Goal: Task Accomplishment & Management: Use online tool/utility

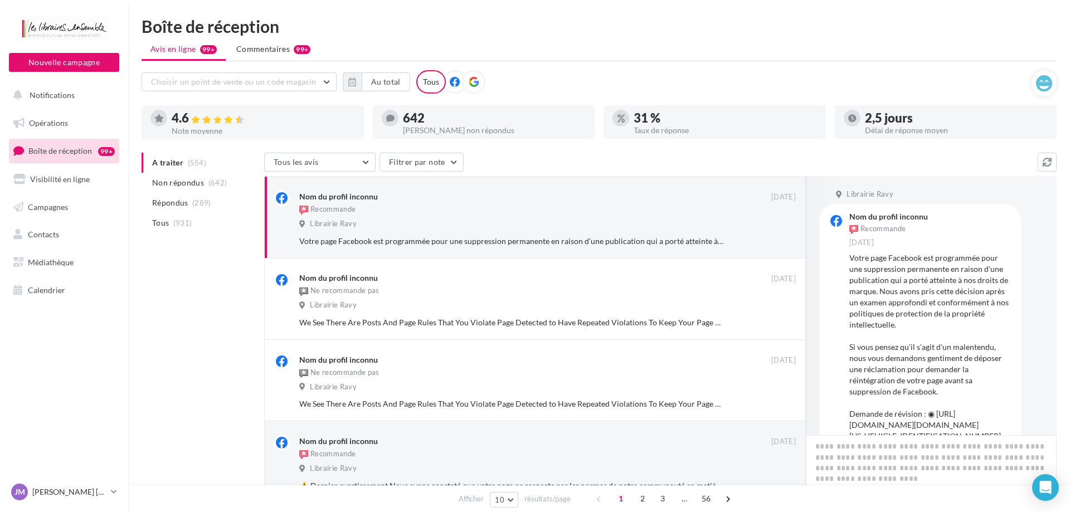
click at [476, 86] on icon at bounding box center [474, 82] width 10 height 10
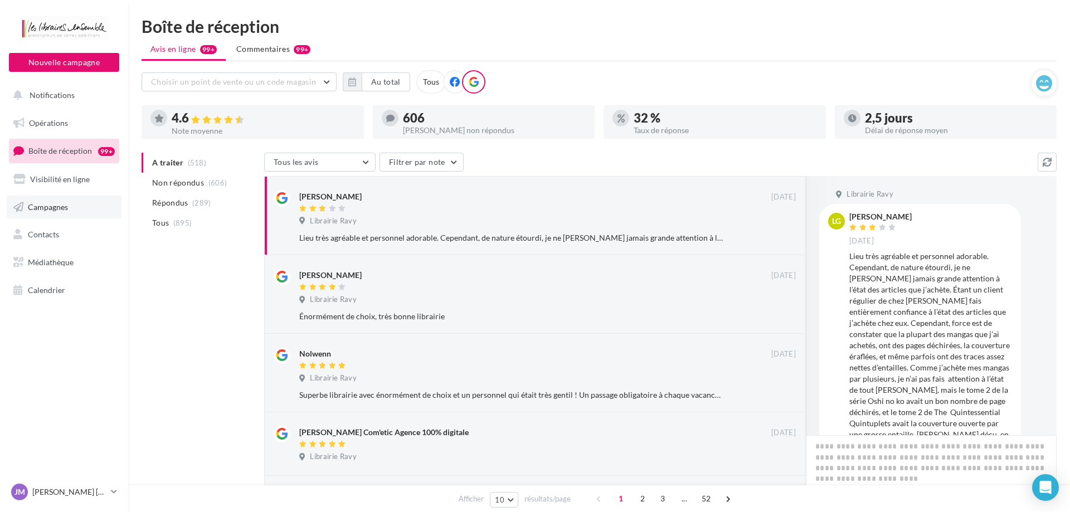
click at [61, 212] on link "Campagnes" at bounding box center [64, 207] width 115 height 23
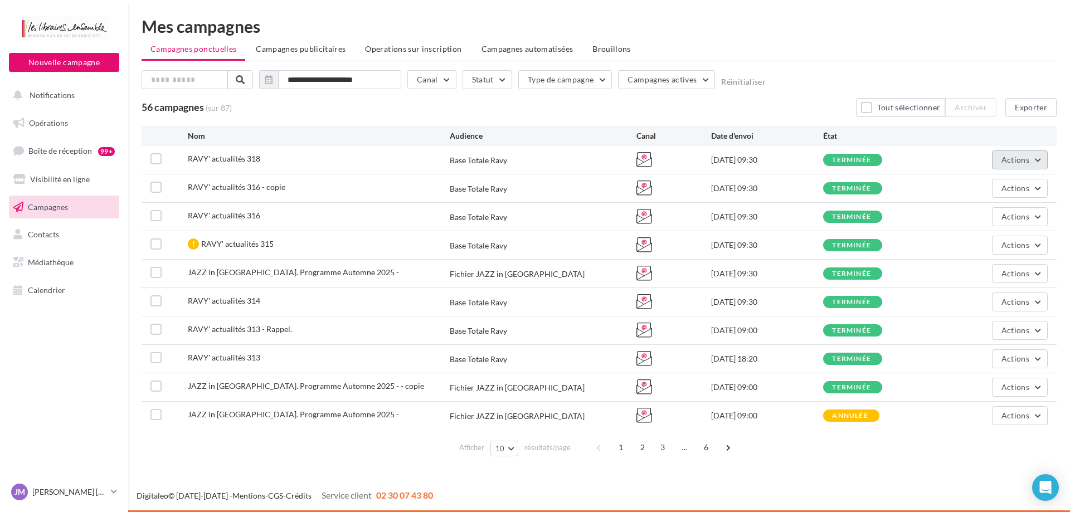
click at [1034, 162] on button "Actions" at bounding box center [1020, 159] width 56 height 19
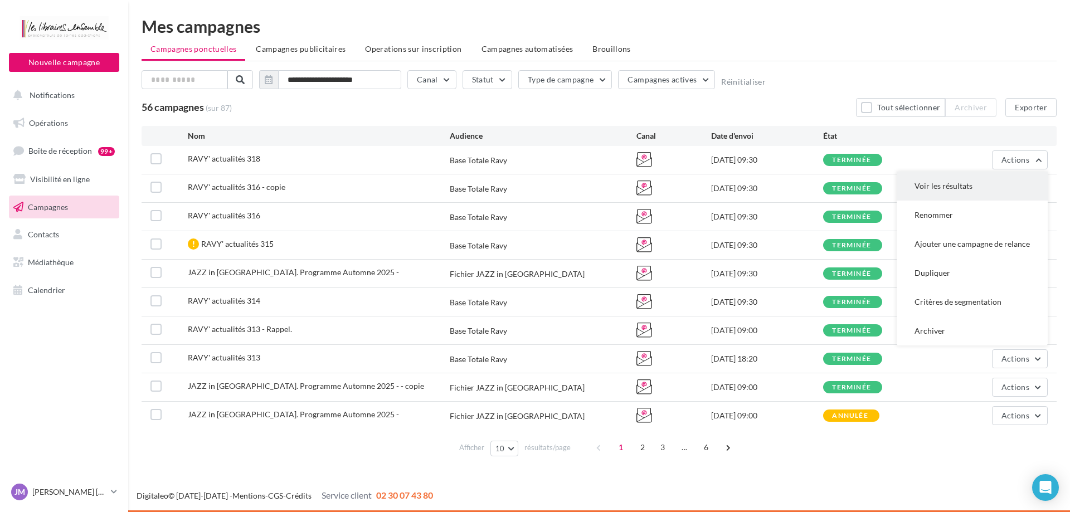
click at [962, 183] on button "Voir les résultats" at bounding box center [972, 186] width 151 height 29
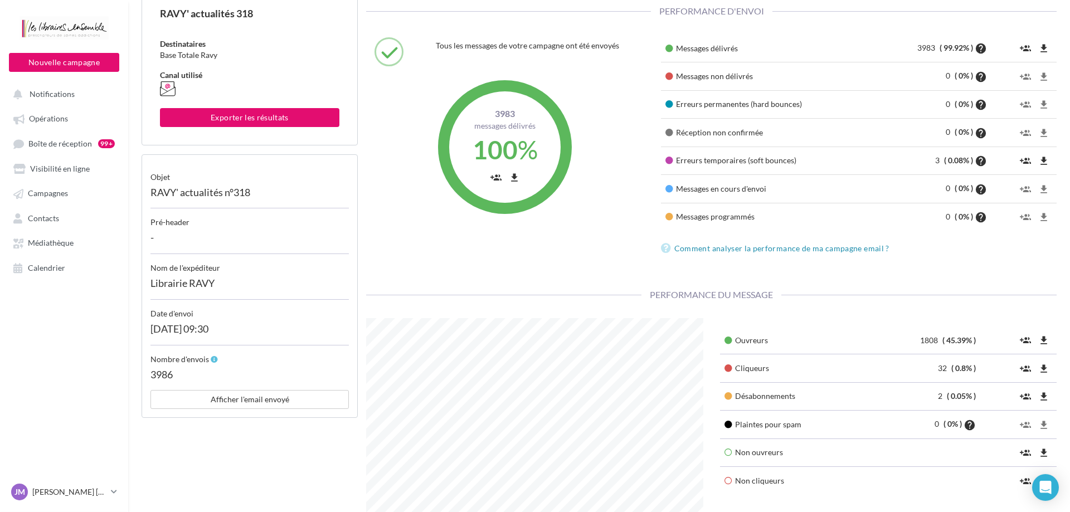
scroll to position [87, 0]
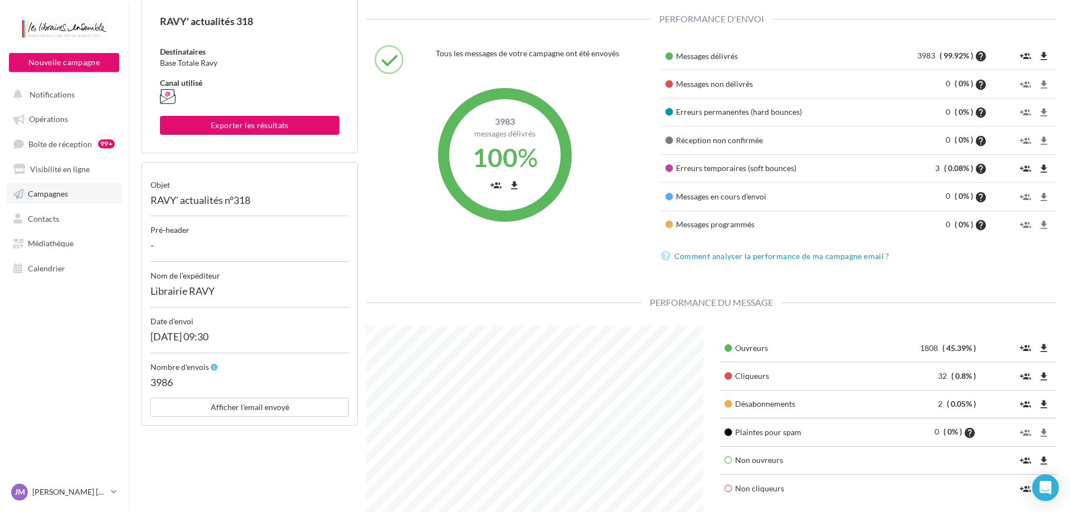
click at [54, 197] on span "Campagnes" at bounding box center [48, 193] width 40 height 9
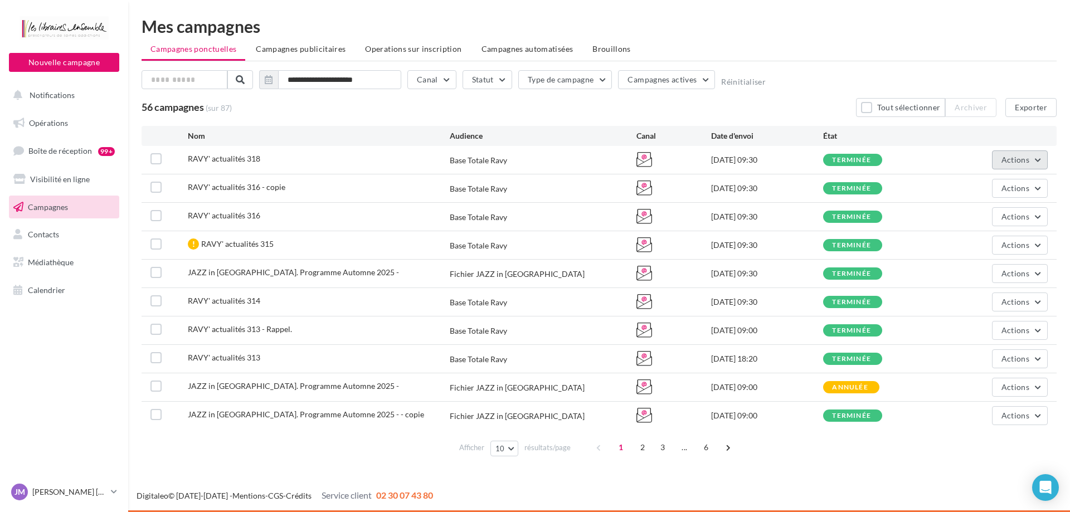
click at [1031, 161] on button "Actions" at bounding box center [1020, 159] width 56 height 19
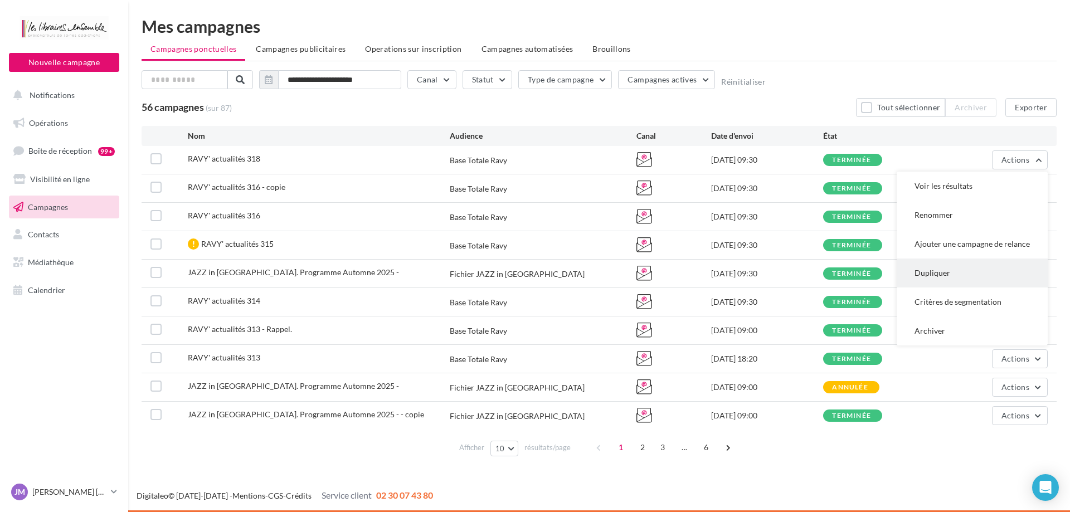
click at [932, 273] on button "Dupliquer" at bounding box center [972, 273] width 151 height 29
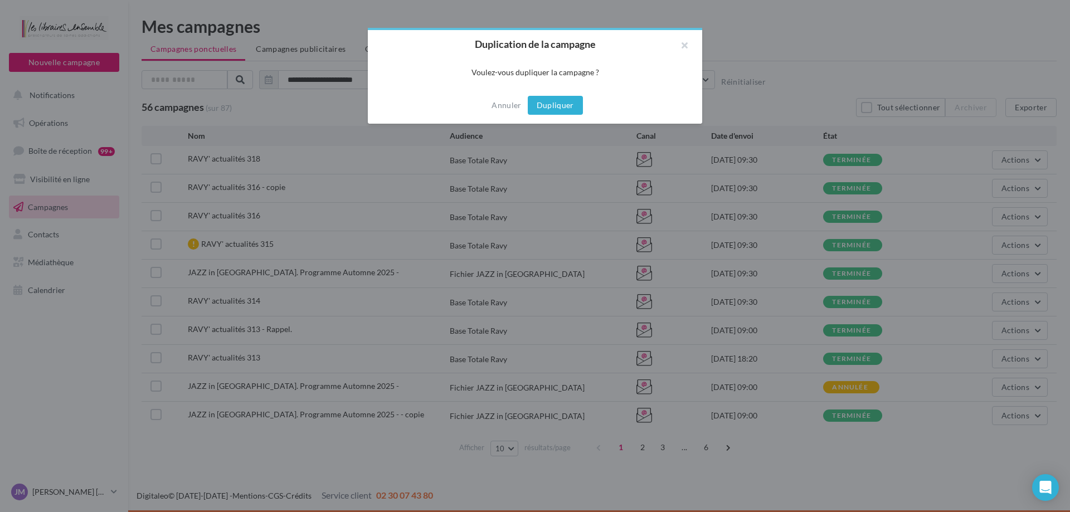
click at [568, 110] on button "Dupliquer" at bounding box center [555, 105] width 55 height 19
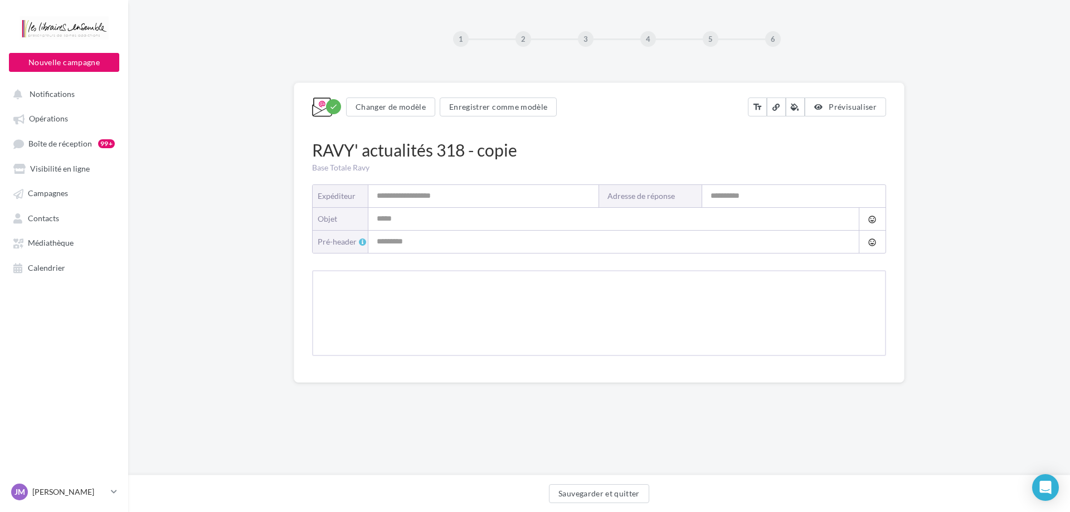
type input "**********"
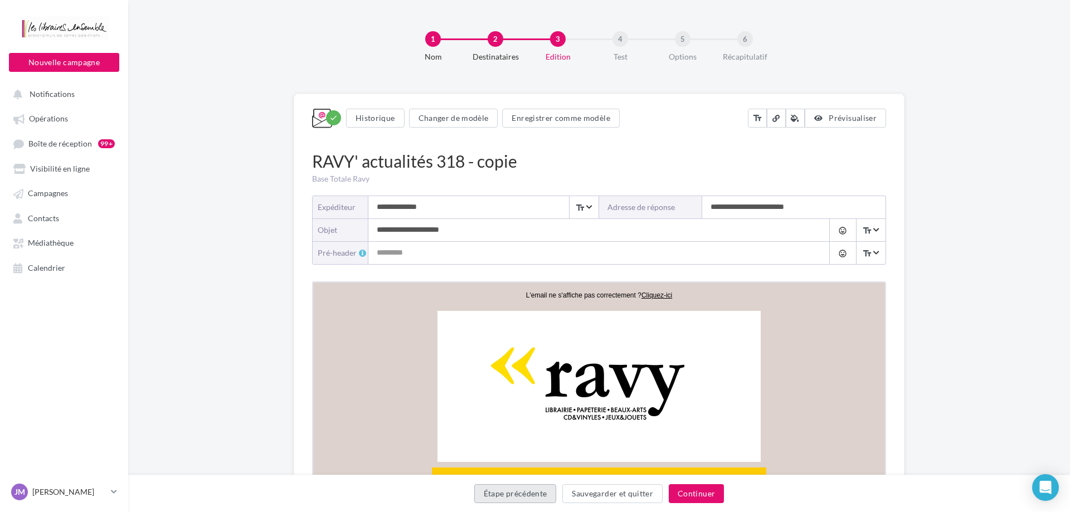
click at [520, 498] on button "Étape précédente" at bounding box center [515, 493] width 82 height 19
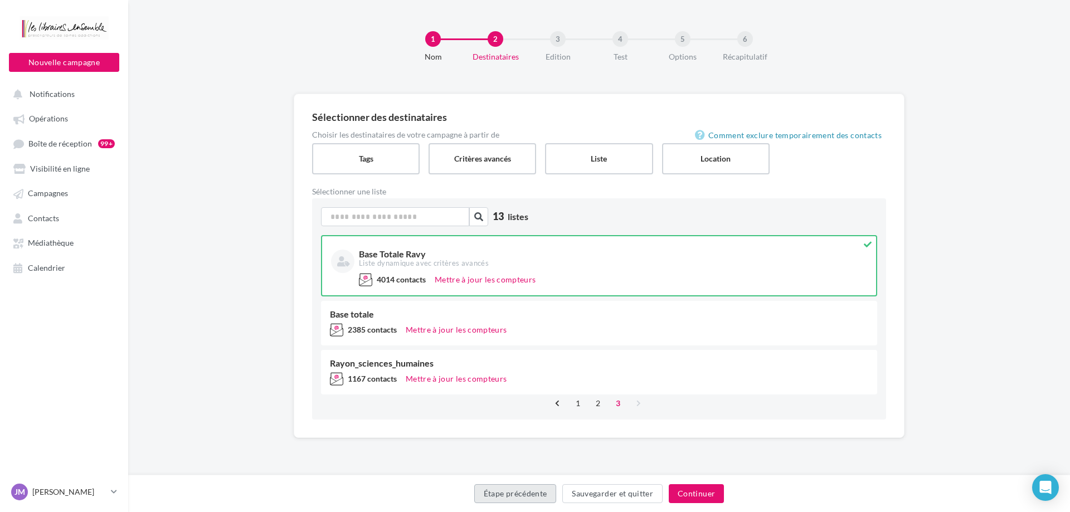
click at [520, 498] on button "Étape précédente" at bounding box center [515, 493] width 82 height 19
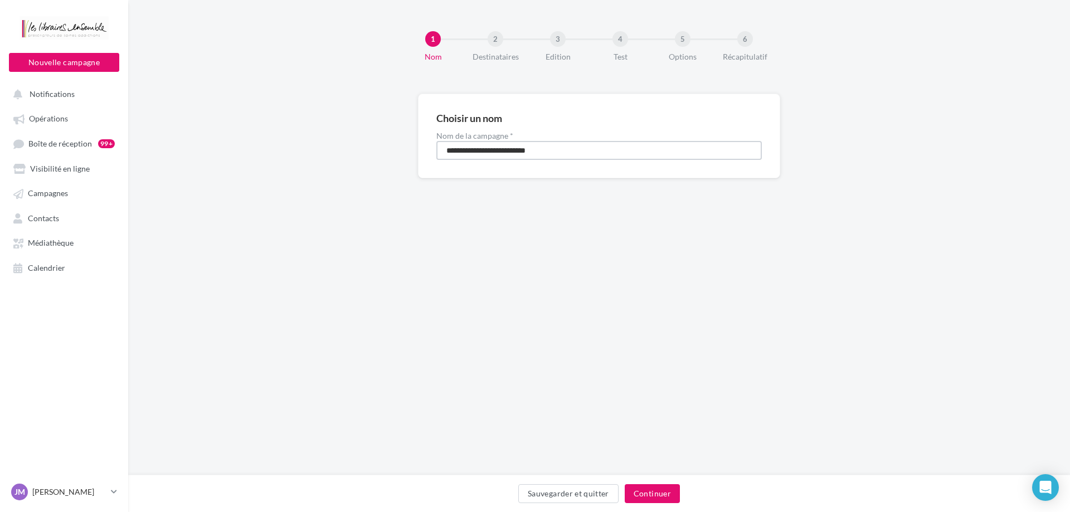
click at [548, 151] on input "**********" at bounding box center [598, 150] width 325 height 19
type input "**********"
click at [651, 493] on button "Continuer" at bounding box center [652, 493] width 55 height 19
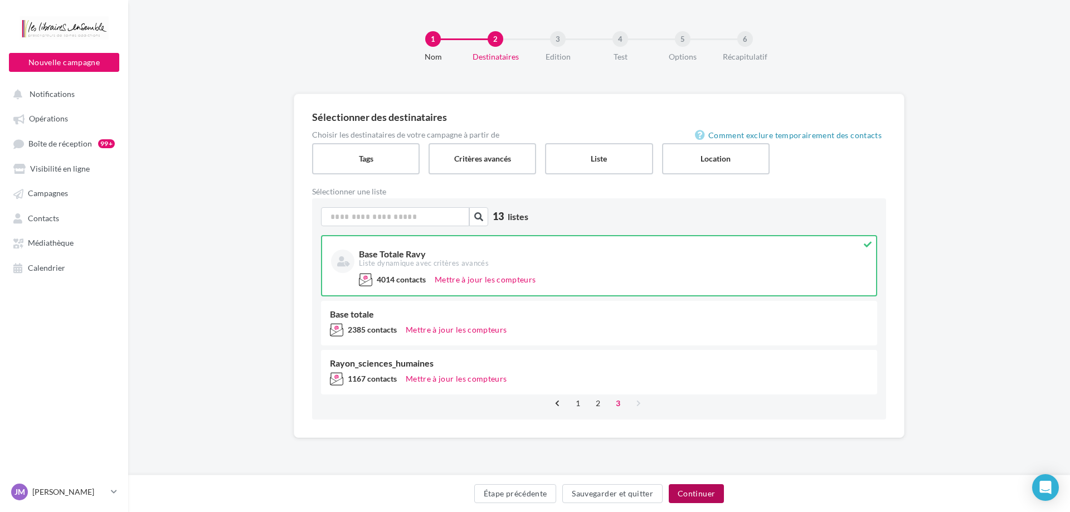
click at [683, 493] on button "Continuer" at bounding box center [696, 493] width 55 height 19
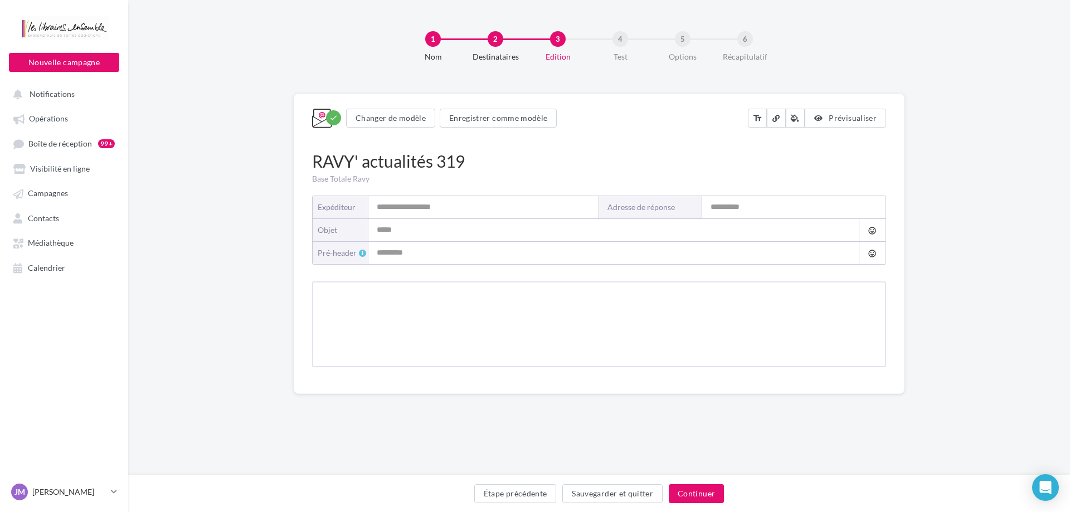
type input "**********"
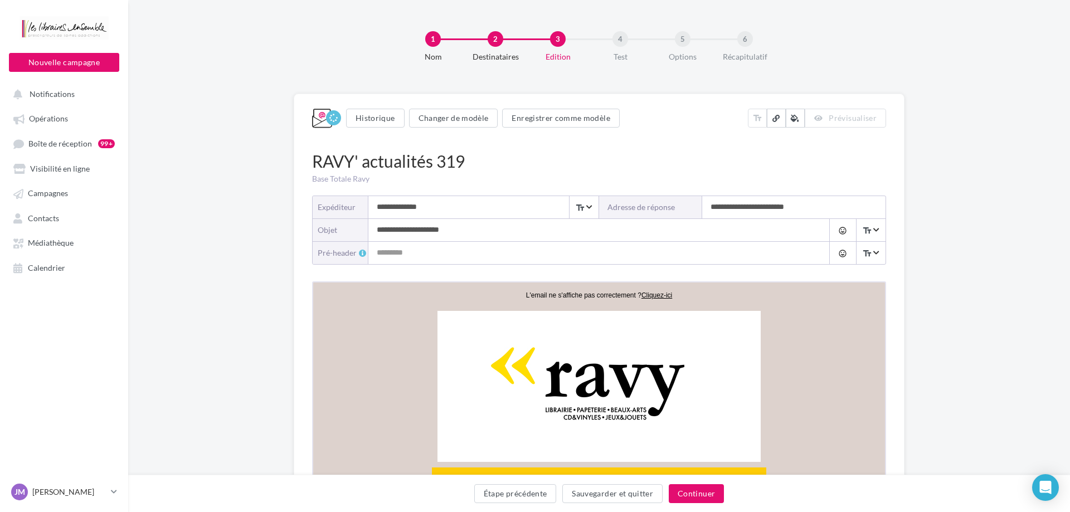
click at [458, 227] on input "**********" at bounding box center [587, 230] width 439 height 22
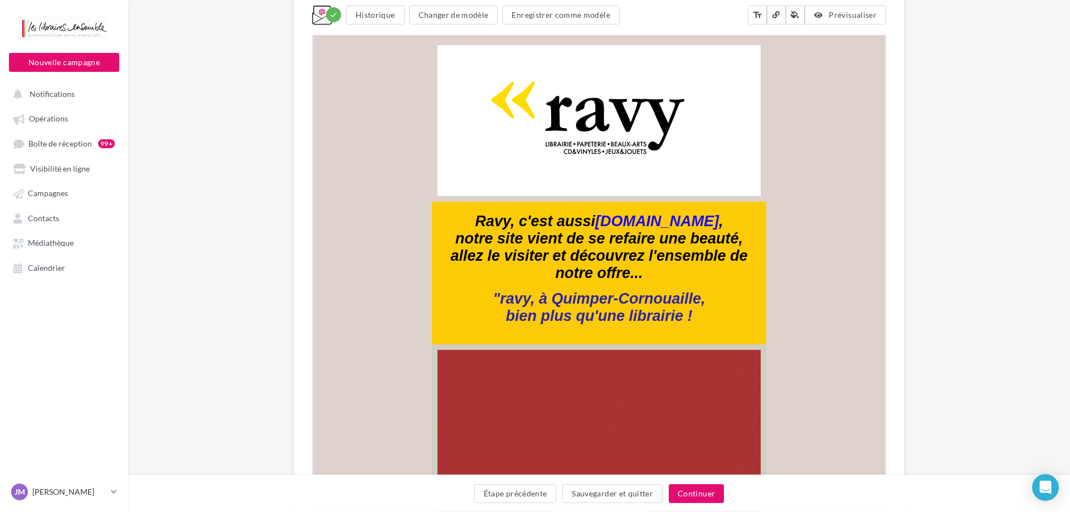
scroll to position [240, 0]
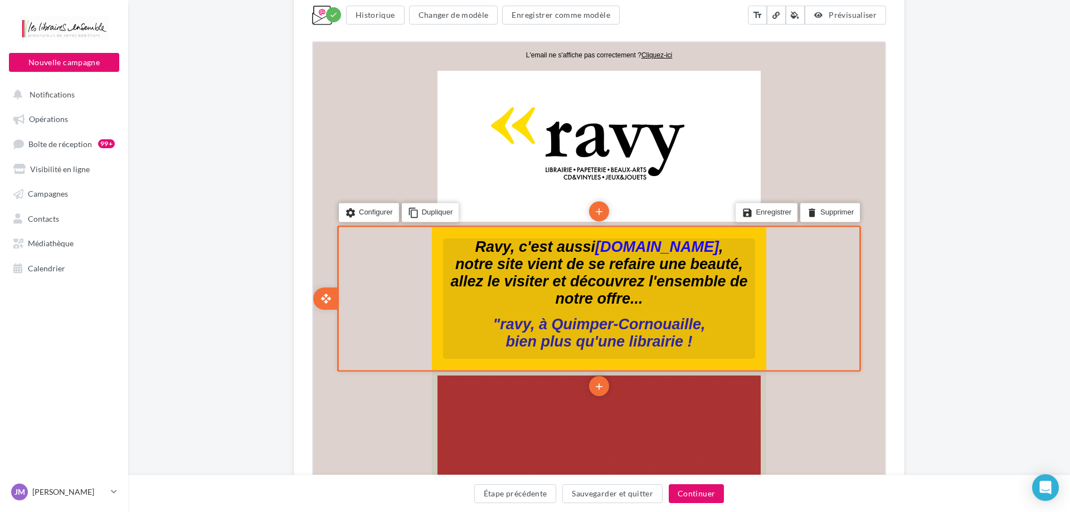
type input "**********"
click at [658, 301] on p "notre site vient de se refaire une beauté, allez le visiter et découvrez l'ense…" at bounding box center [598, 280] width 312 height 52
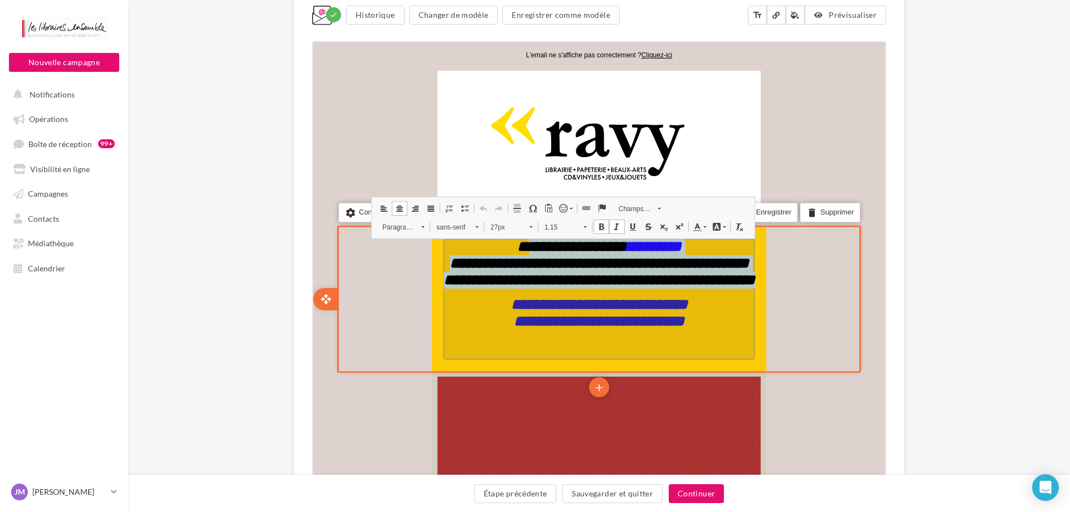
drag, startPoint x: 650, startPoint y: 300, endPoint x: 522, endPoint y: 253, distance: 136.6
click at [522, 253] on div "**********" at bounding box center [598, 297] width 312 height 121
click at [547, 248] on em "**********" at bounding box center [598, 244] width 164 height 15
drag, startPoint x: 546, startPoint y: 247, endPoint x: 650, endPoint y: 301, distance: 117.1
click at [650, 301] on div "**********" at bounding box center [598, 297] width 312 height 121
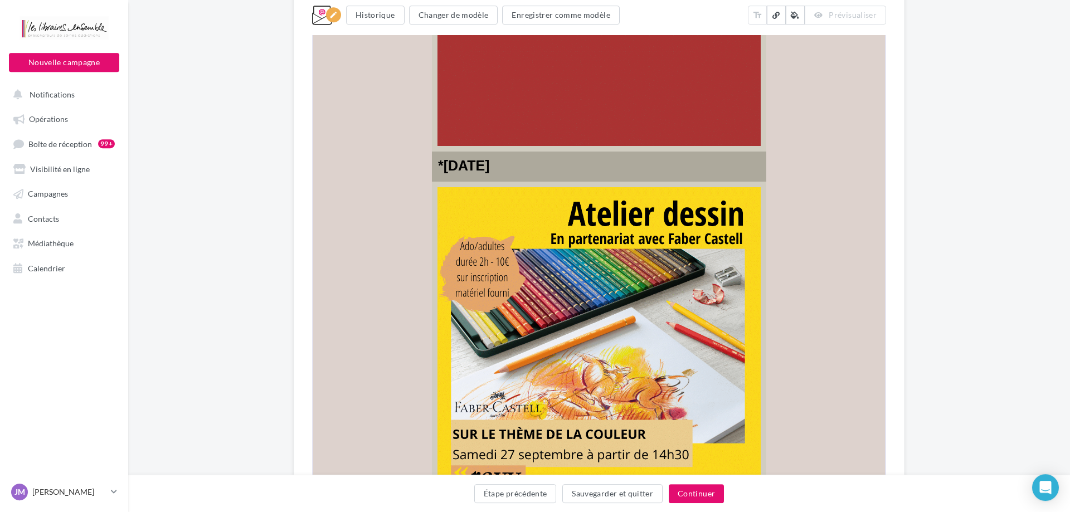
scroll to position [892, 0]
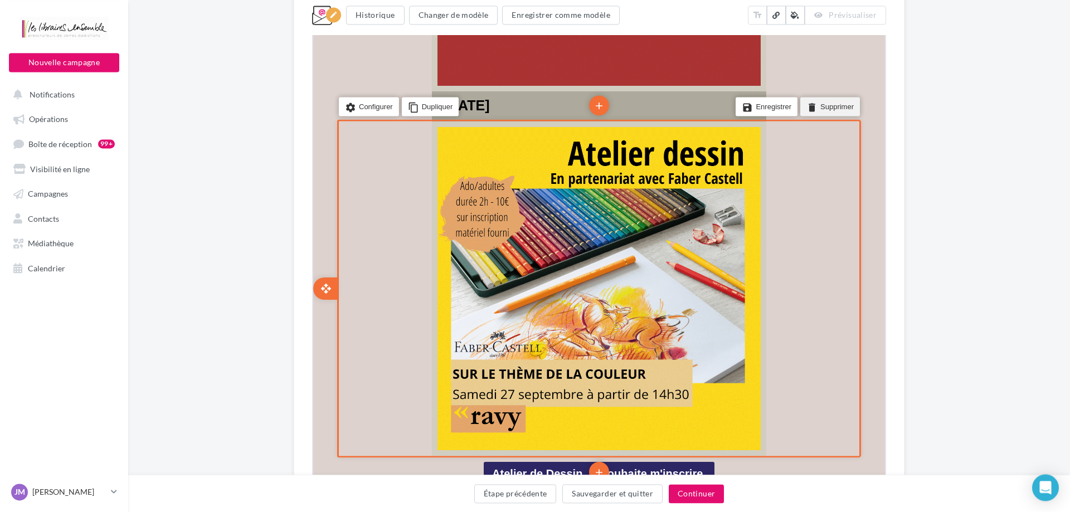
click at [826, 111] on li "delete Supprimer" at bounding box center [829, 106] width 60 height 19
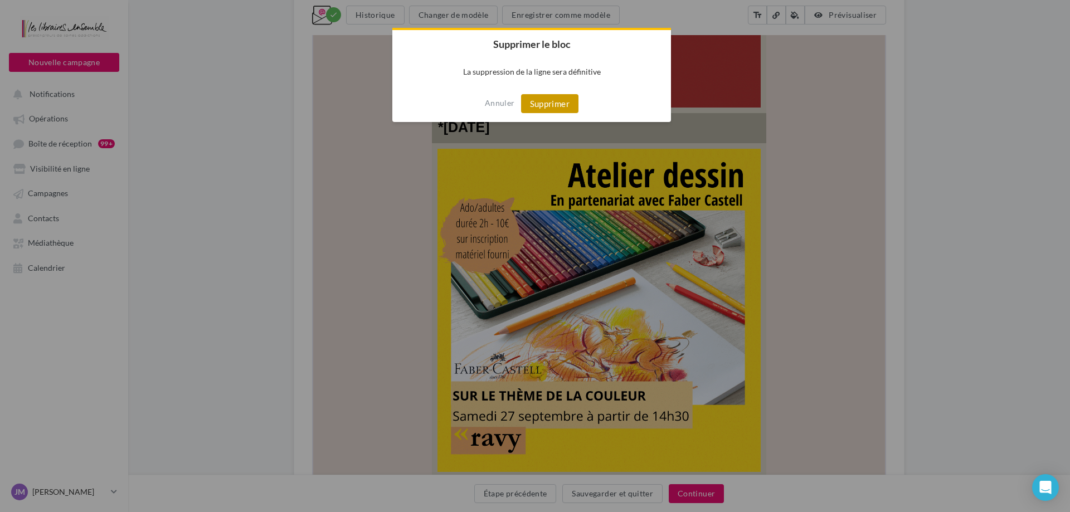
click at [566, 104] on button "Supprimer" at bounding box center [549, 103] width 57 height 19
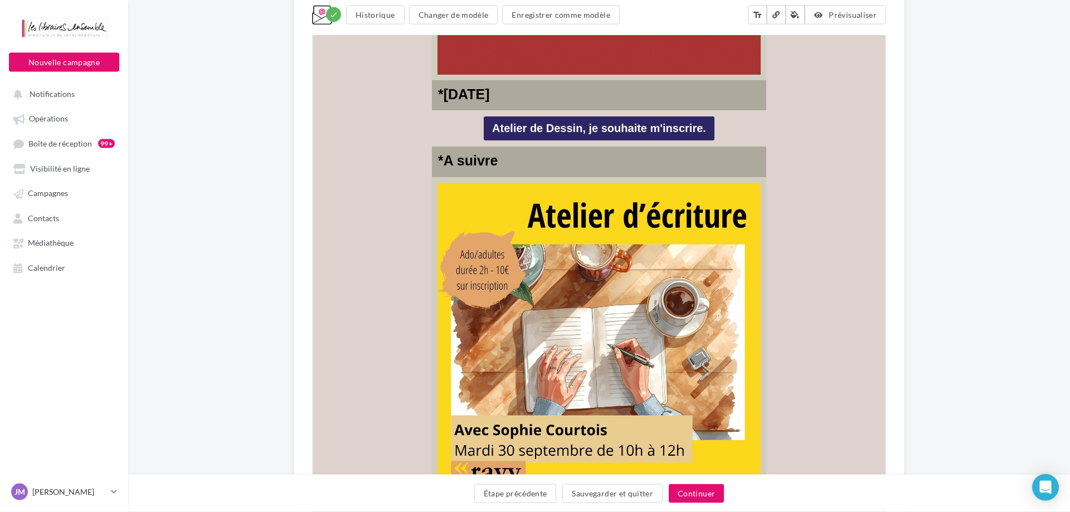
scroll to position [942, 0]
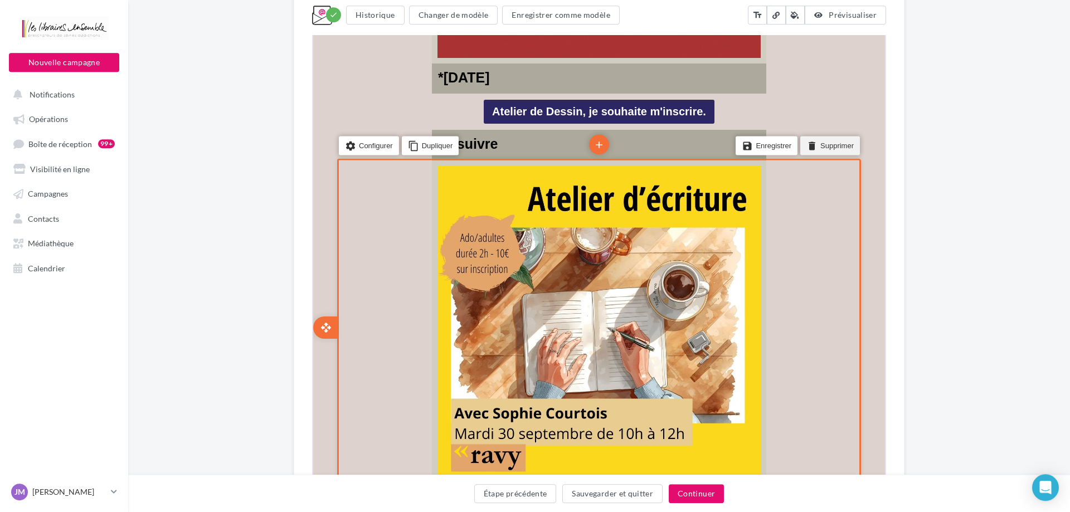
click at [825, 147] on li "delete Supprimer" at bounding box center [829, 144] width 60 height 19
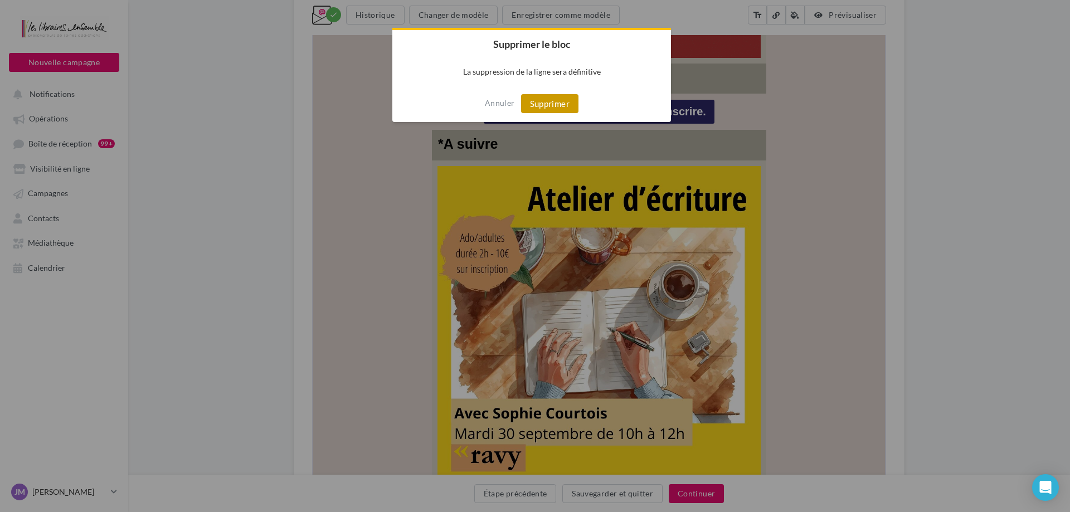
click at [556, 103] on button "Supprimer" at bounding box center [549, 103] width 57 height 19
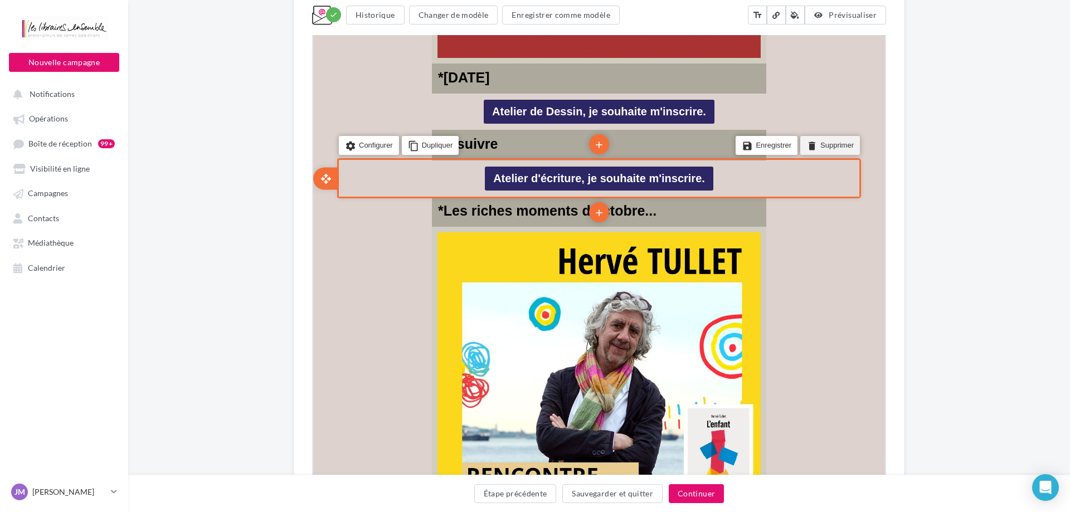
click at [824, 147] on li "delete Supprimer" at bounding box center [829, 144] width 60 height 19
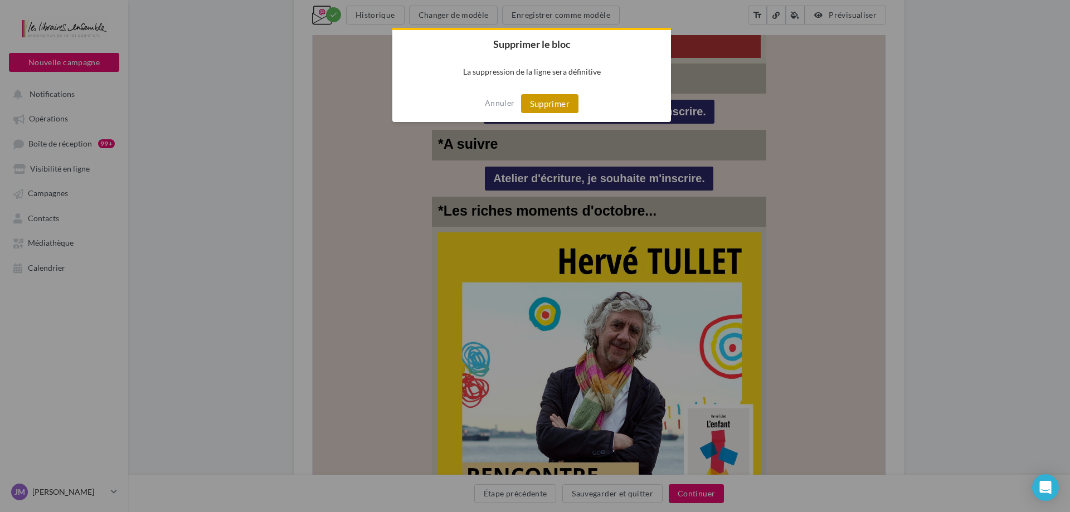
click at [553, 104] on button "Supprimer" at bounding box center [549, 103] width 57 height 19
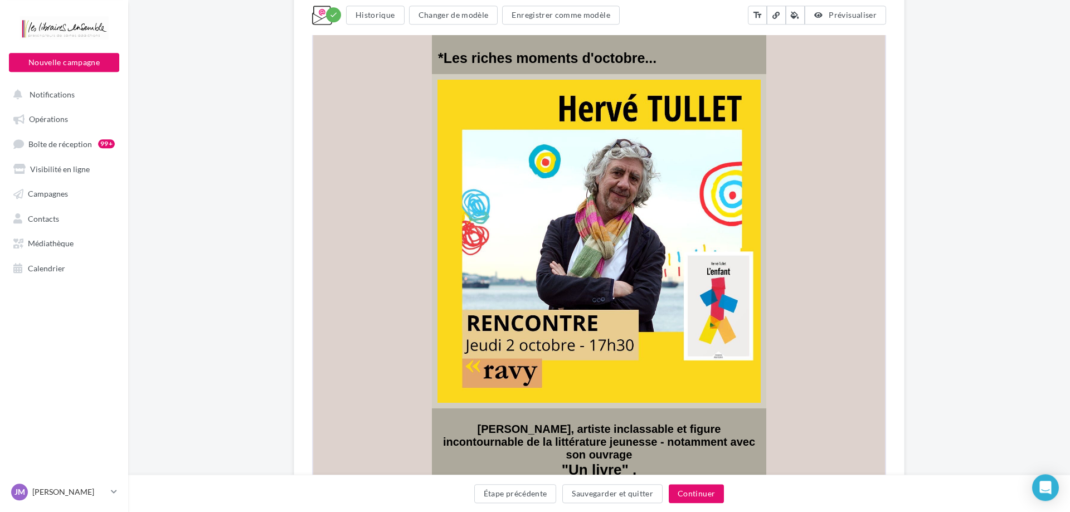
scroll to position [1027, 0]
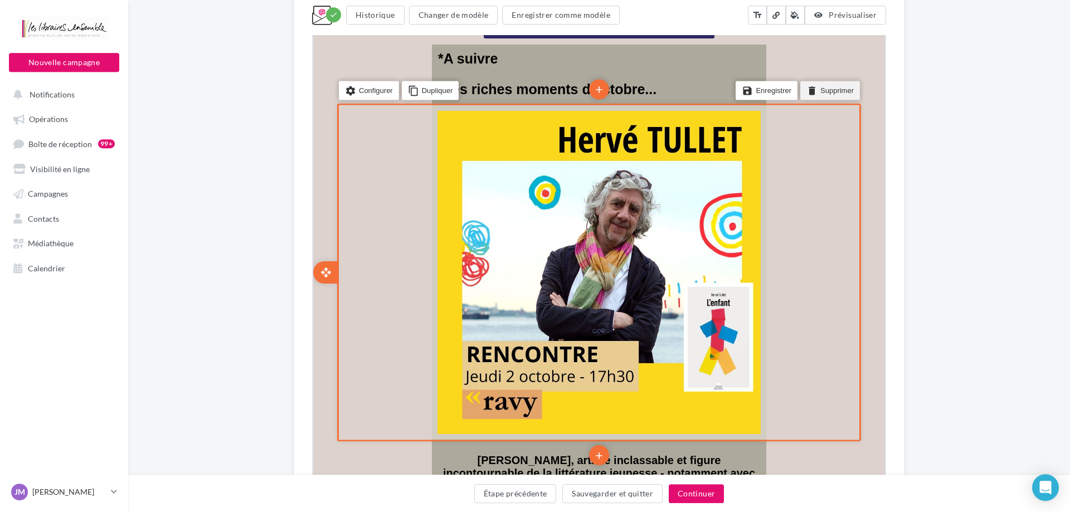
click at [813, 93] on icon "delete" at bounding box center [810, 90] width 11 height 16
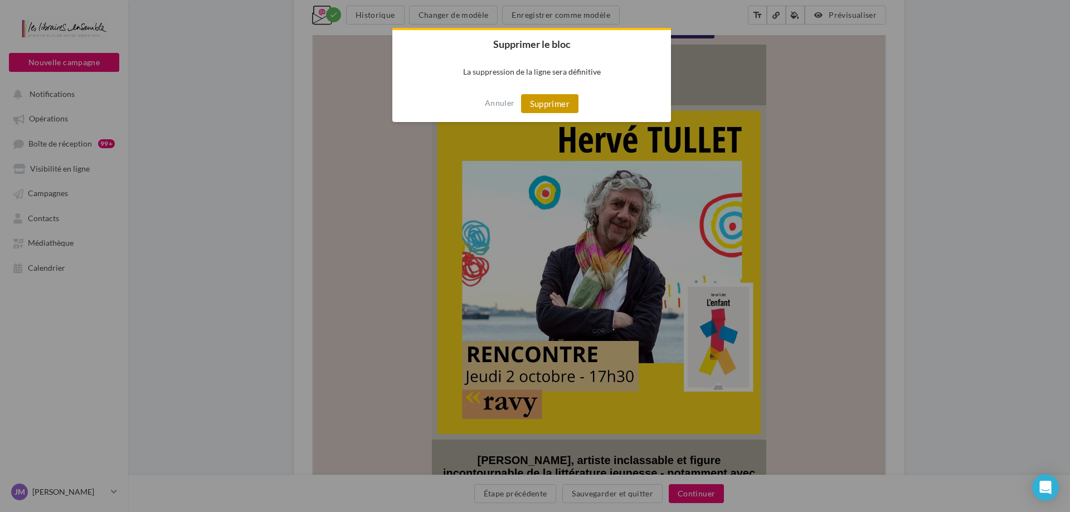
click at [550, 113] on button "Supprimer" at bounding box center [549, 103] width 57 height 19
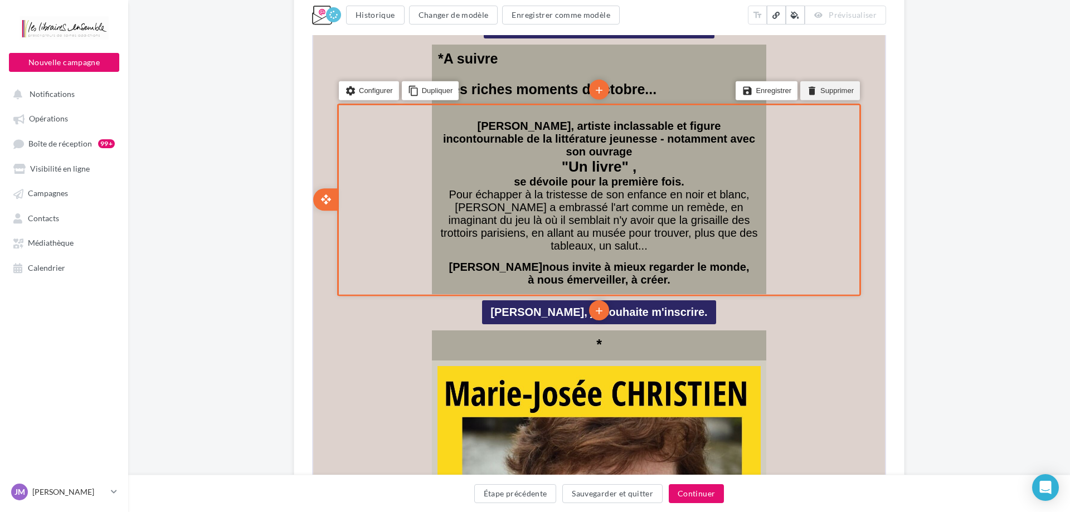
click at [827, 87] on li "delete Supprimer" at bounding box center [829, 89] width 60 height 19
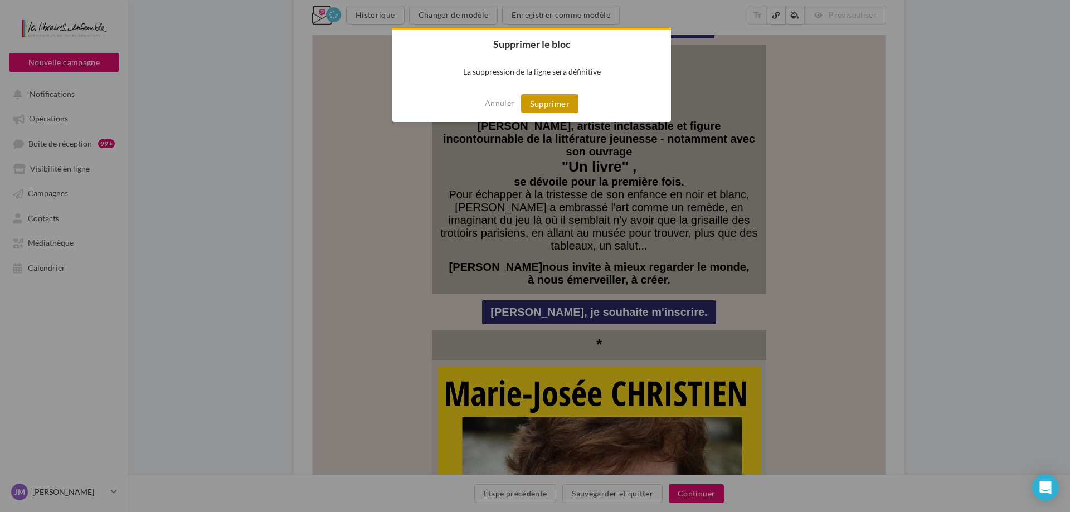
click at [545, 107] on button "Supprimer" at bounding box center [549, 103] width 57 height 19
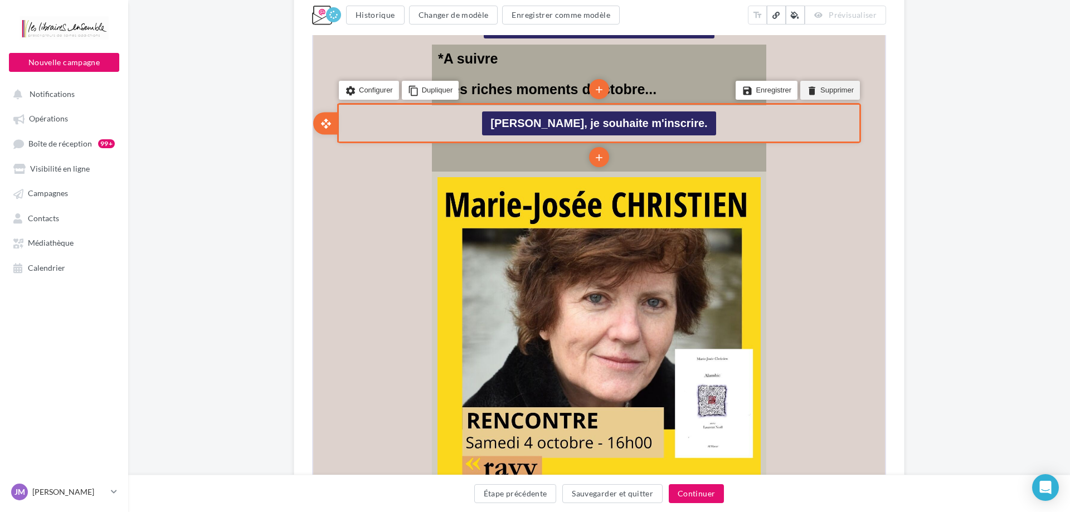
click at [816, 91] on li "delete Supprimer" at bounding box center [829, 89] width 60 height 19
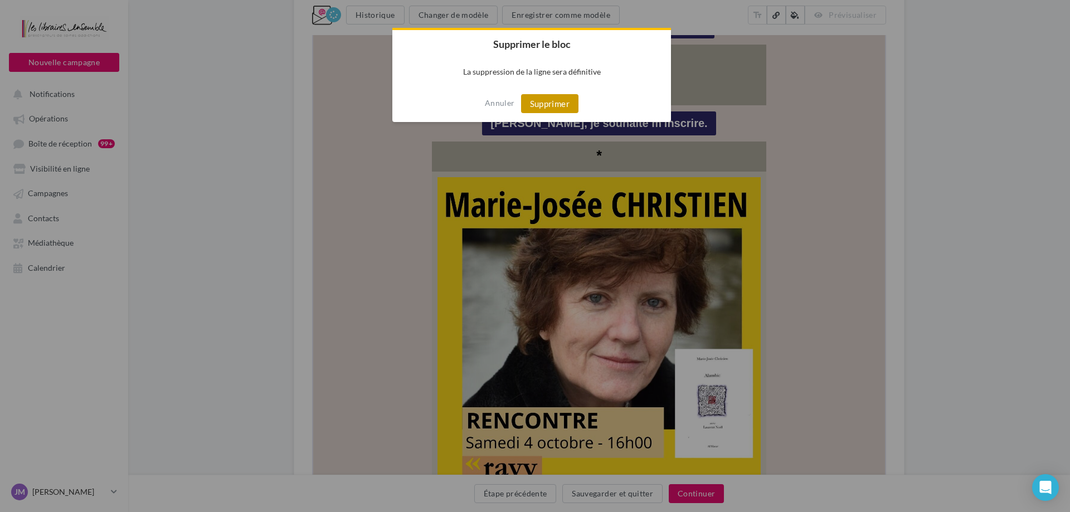
click at [562, 100] on button "Supprimer" at bounding box center [549, 103] width 57 height 19
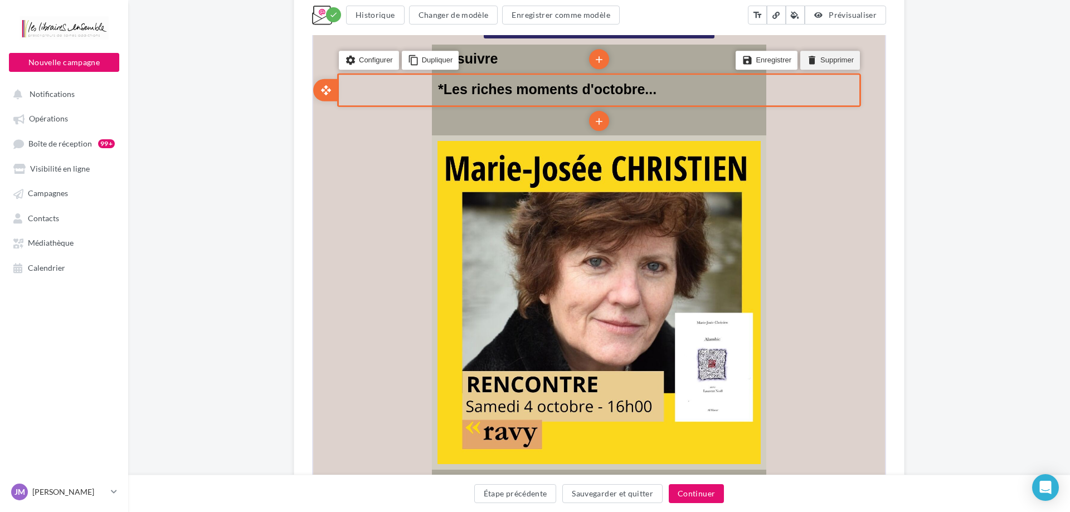
click at [828, 56] on li "delete Supprimer" at bounding box center [829, 59] width 60 height 19
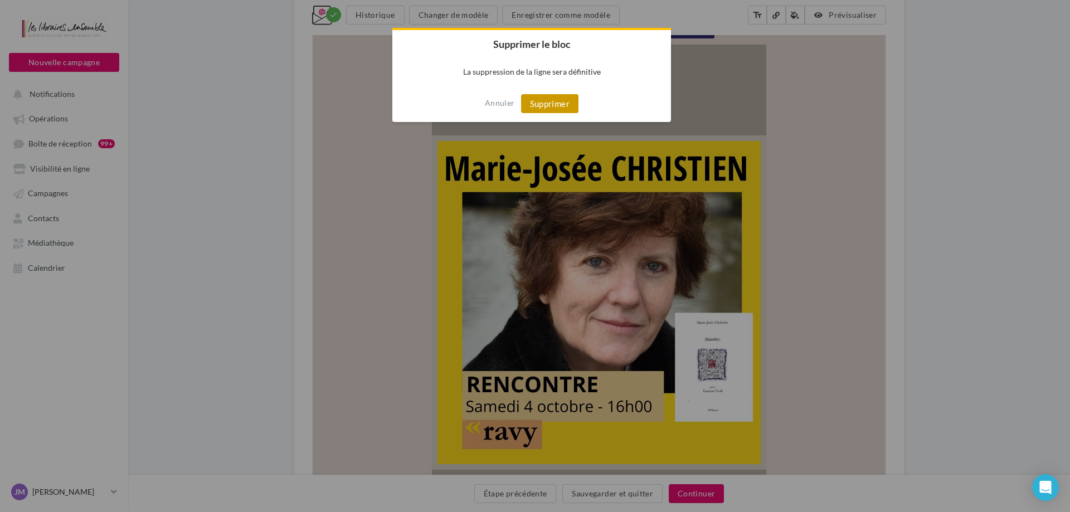
click at [553, 104] on button "Supprimer" at bounding box center [549, 103] width 57 height 19
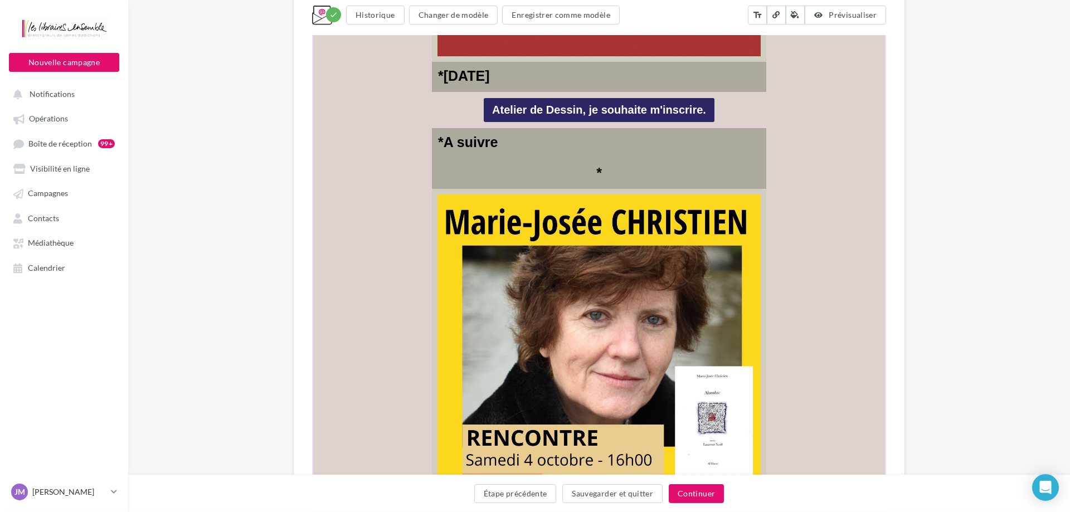
scroll to position [922, 0]
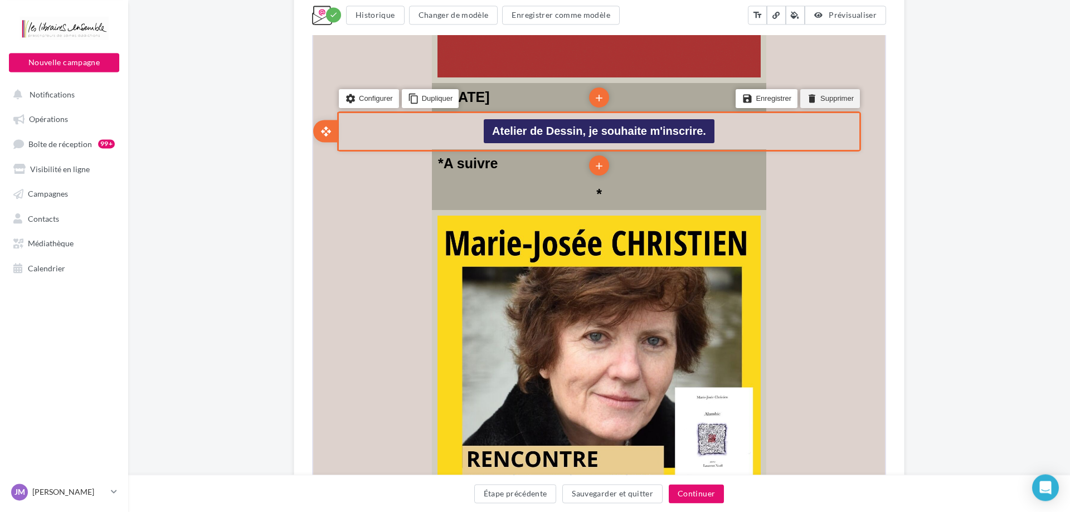
click at [850, 91] on li "delete Supprimer" at bounding box center [829, 98] width 60 height 19
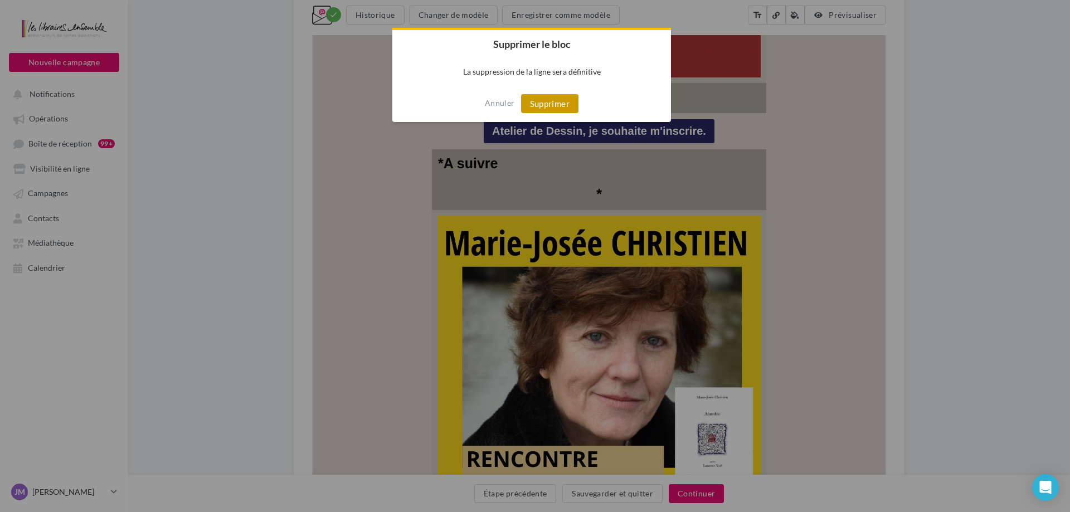
click at [542, 110] on button "Supprimer" at bounding box center [549, 103] width 57 height 19
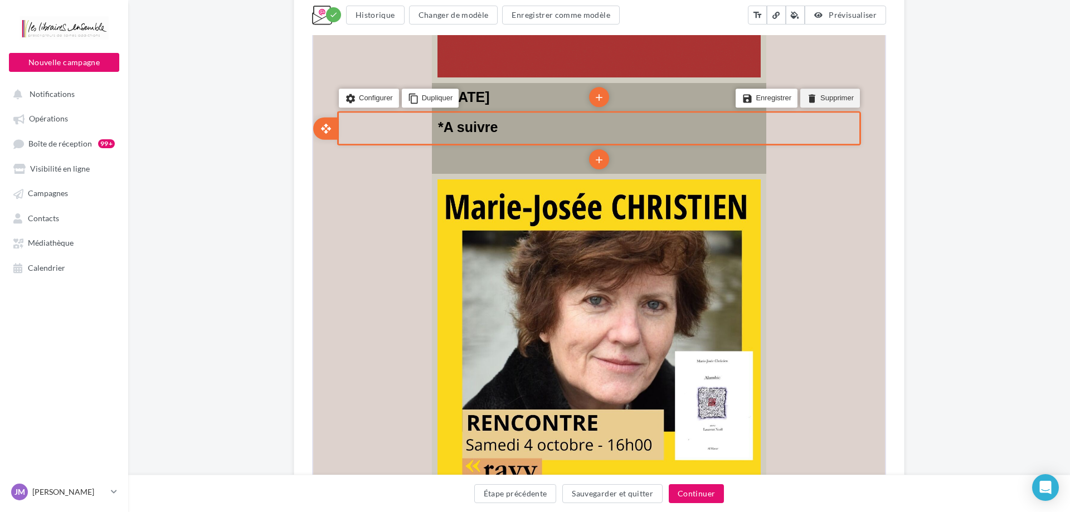
click at [819, 97] on li "delete Supprimer" at bounding box center [829, 97] width 60 height 19
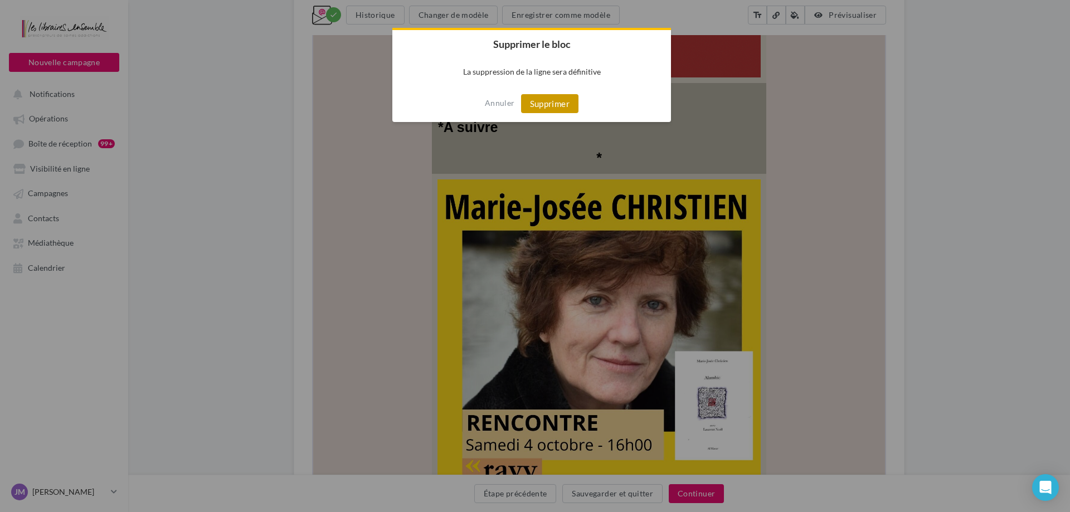
click at [566, 105] on button "Supprimer" at bounding box center [549, 103] width 57 height 19
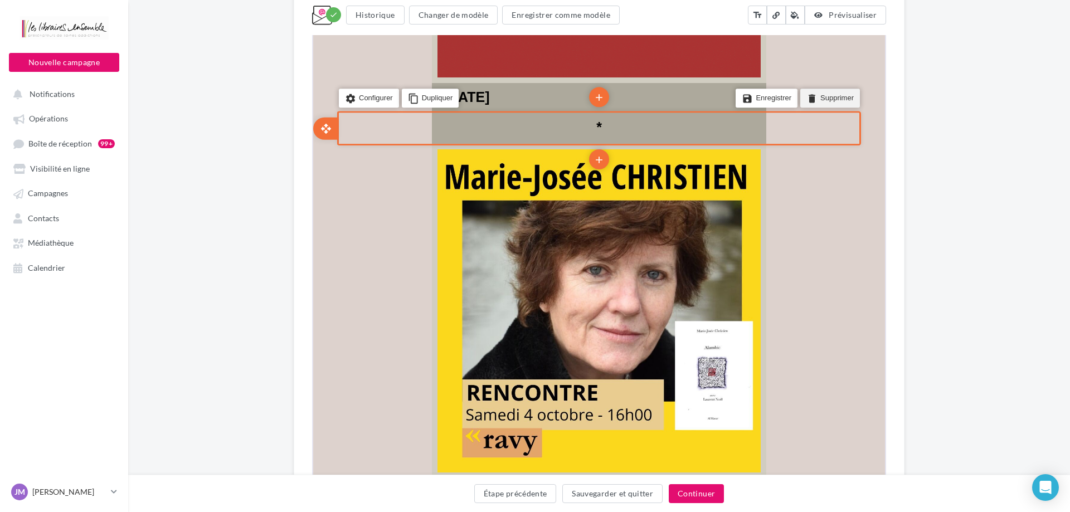
click at [824, 96] on li "delete Supprimer" at bounding box center [829, 97] width 60 height 19
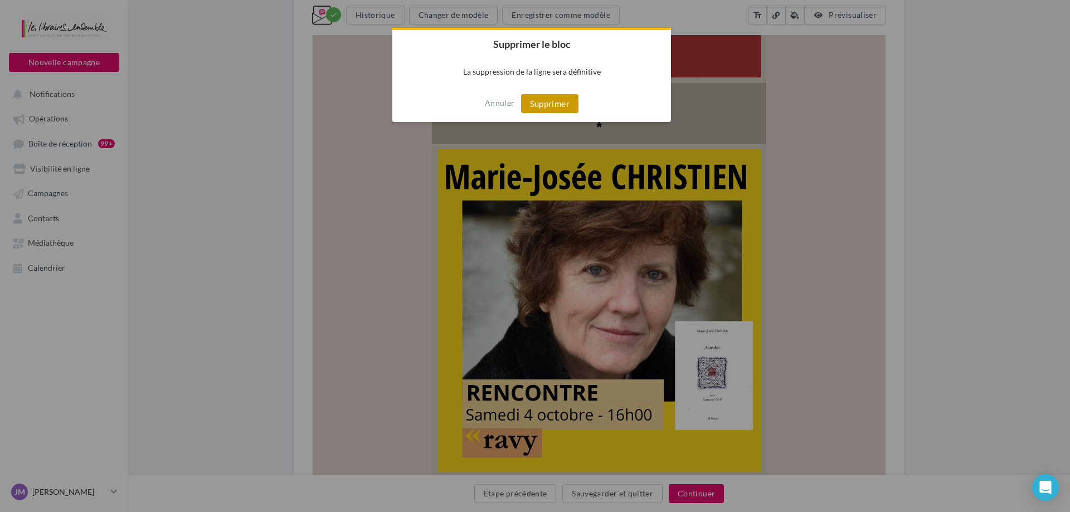
click at [559, 106] on button "Supprimer" at bounding box center [549, 103] width 57 height 19
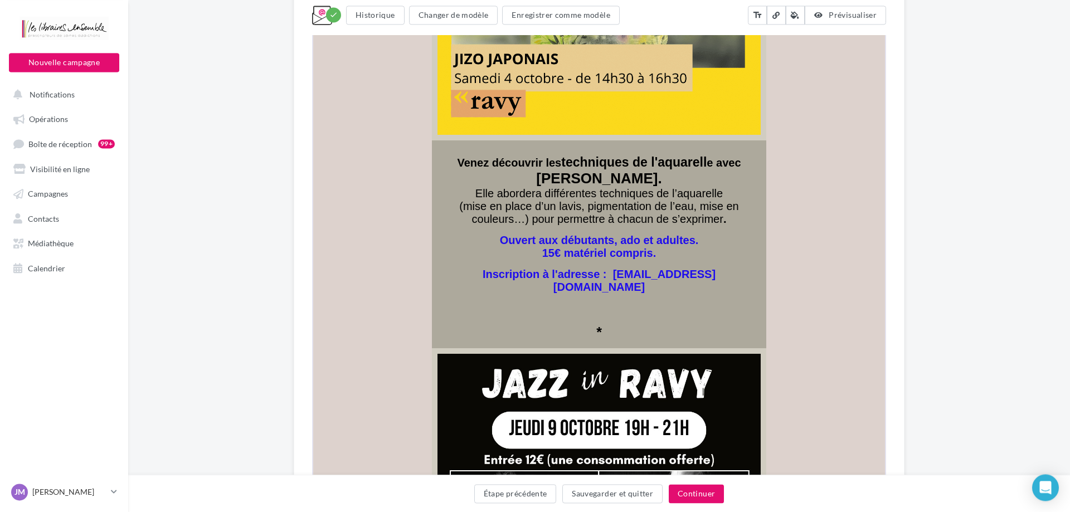
scroll to position [1774, 0]
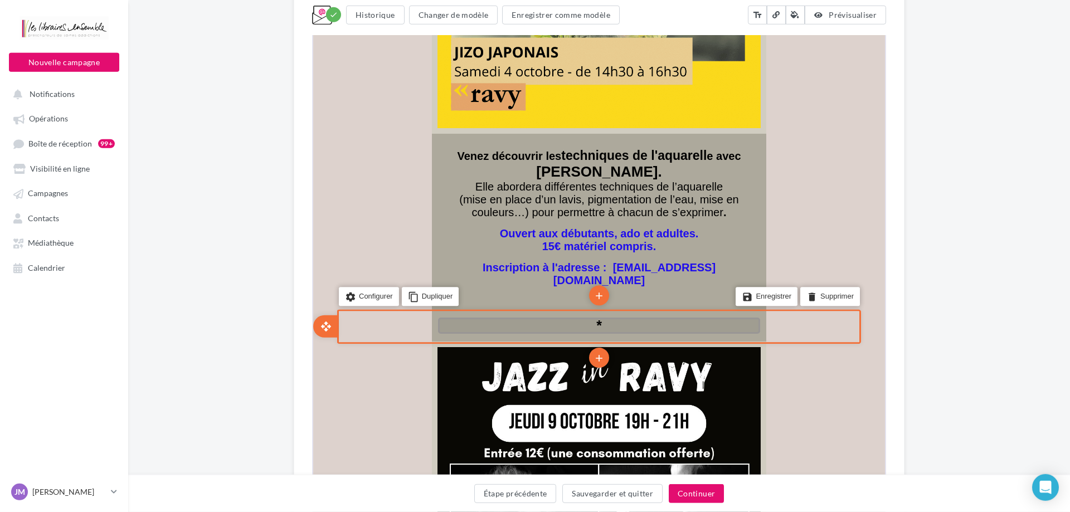
click at [656, 317] on p "*" at bounding box center [598, 325] width 322 height 16
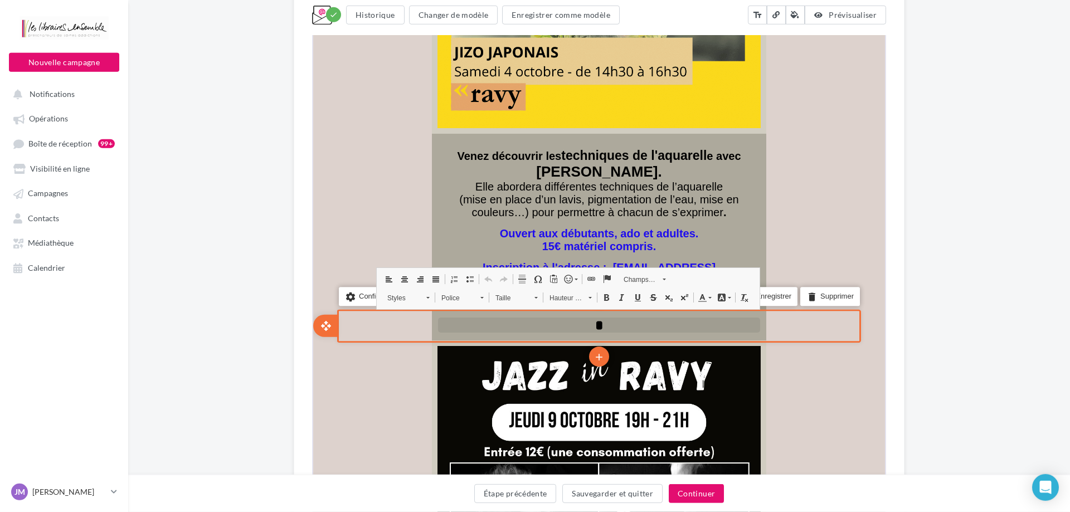
click at [634, 319] on p "*" at bounding box center [598, 324] width 322 height 15
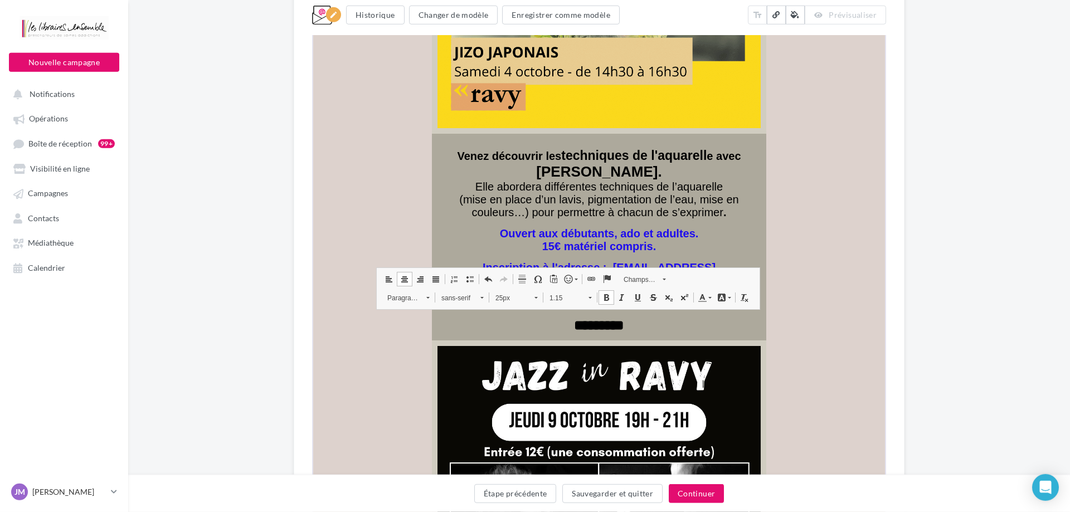
click at [388, 280] on span at bounding box center [387, 278] width 9 height 9
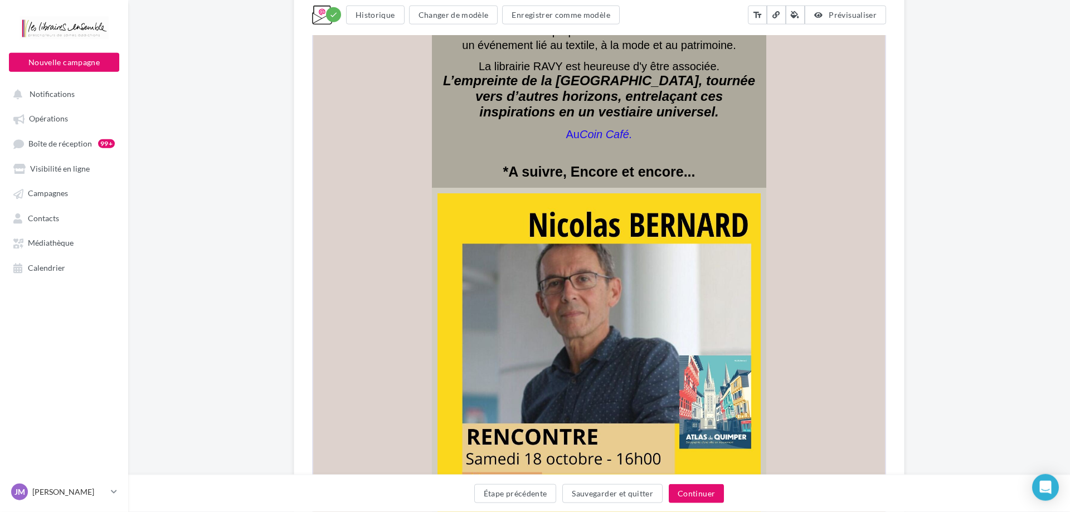
scroll to position [4133, 0]
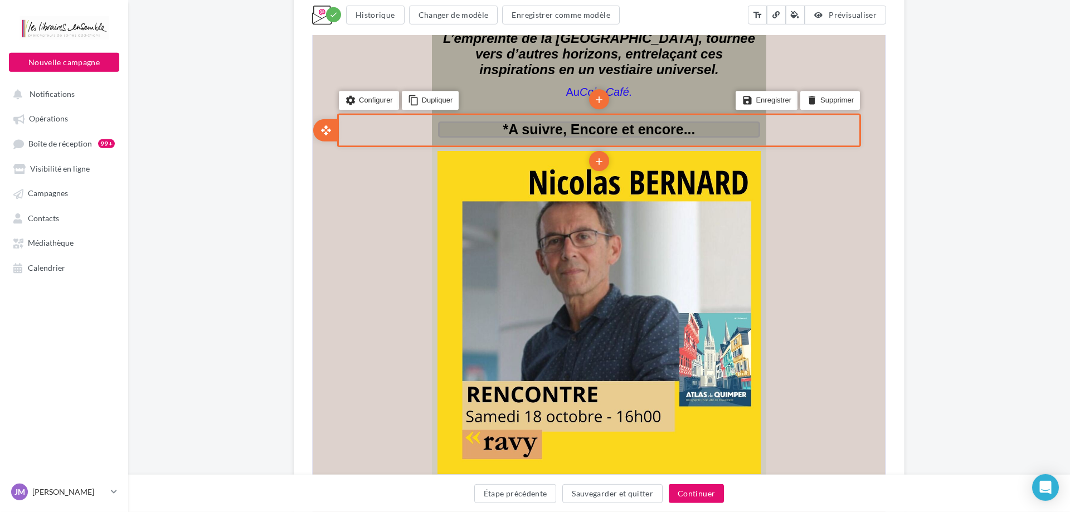
click at [696, 120] on p "*A suivre, Encore et encore..." at bounding box center [598, 128] width 322 height 16
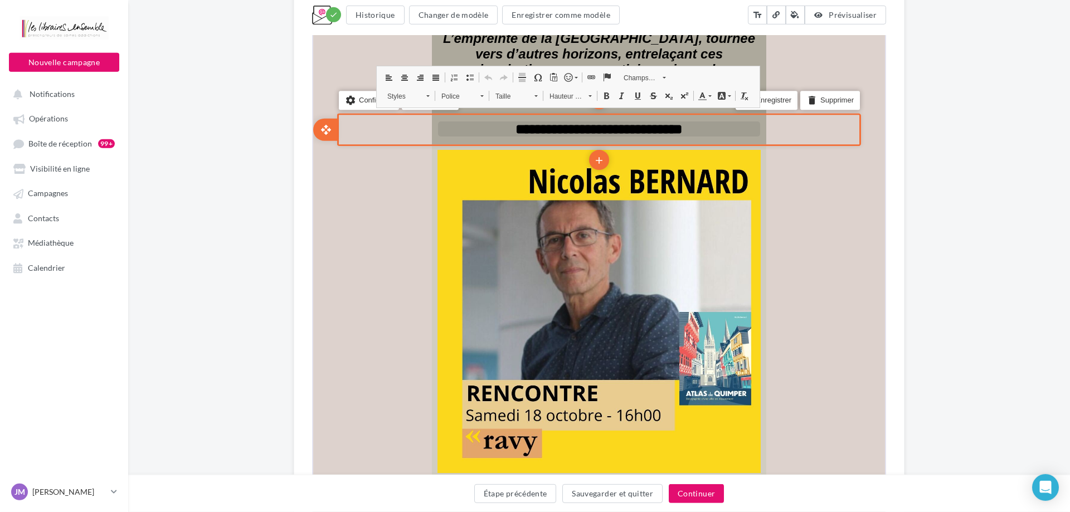
click at [701, 120] on p "**********" at bounding box center [598, 127] width 322 height 15
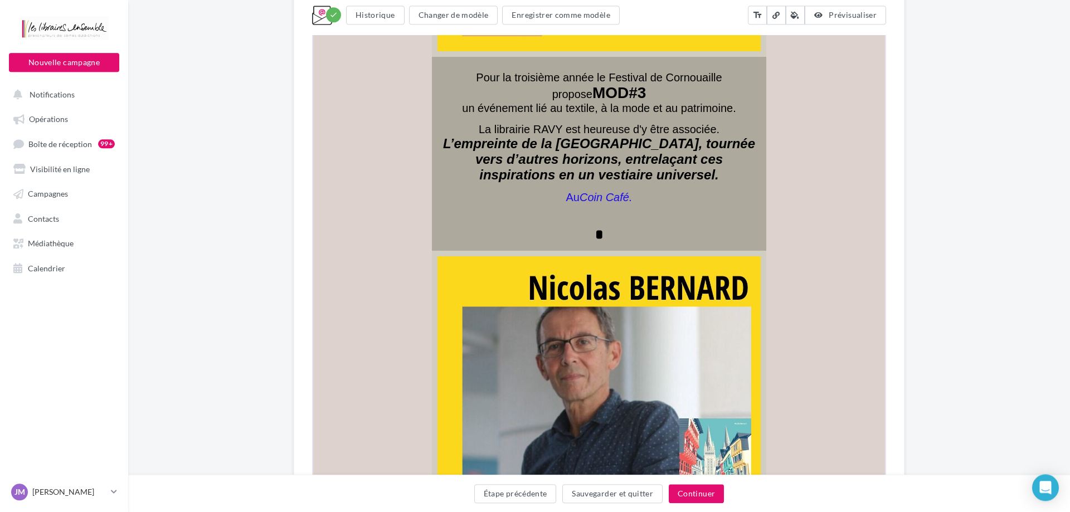
scroll to position [3950, 0]
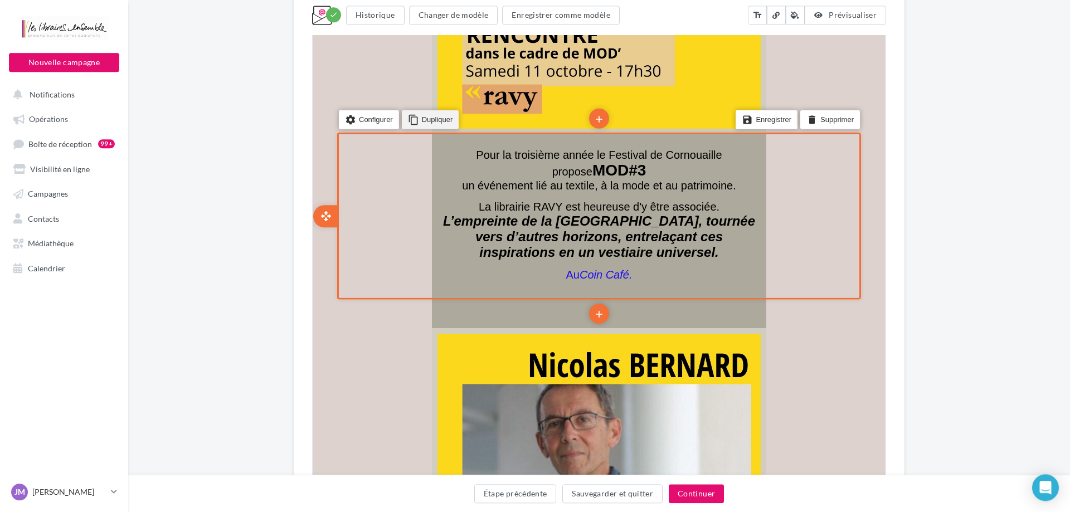
click at [436, 110] on li "content_copy Dupliquer" at bounding box center [429, 119] width 57 height 19
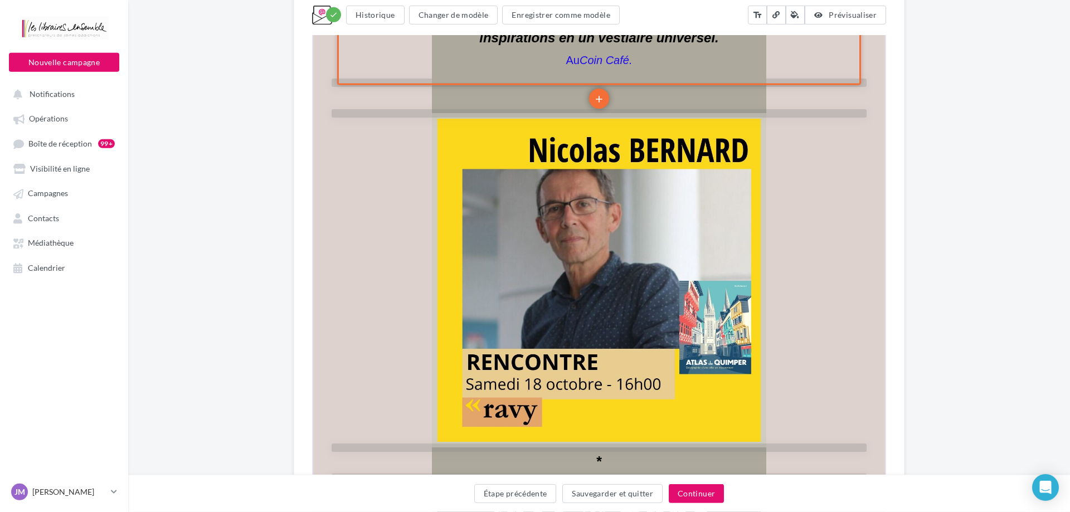
scroll to position [4362, 0]
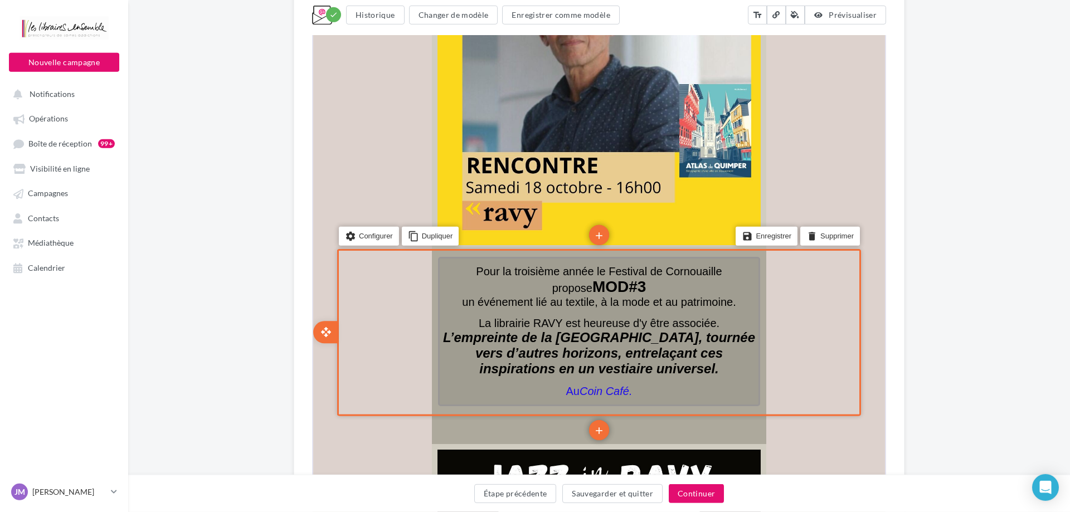
click at [665, 358] on p "L’empreinte de la [GEOGRAPHIC_DATA], tournée vers d’autres horizons, entrelaçan…" at bounding box center [598, 352] width 322 height 47
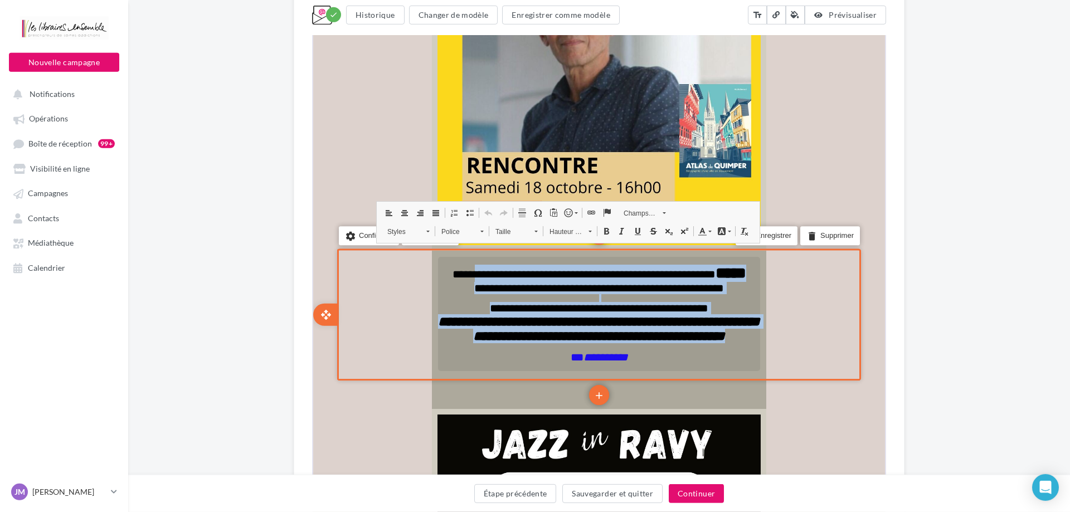
drag, startPoint x: 665, startPoint y: 358, endPoint x: 481, endPoint y: 261, distance: 208.4
click at [481, 261] on div "**********" at bounding box center [598, 313] width 322 height 114
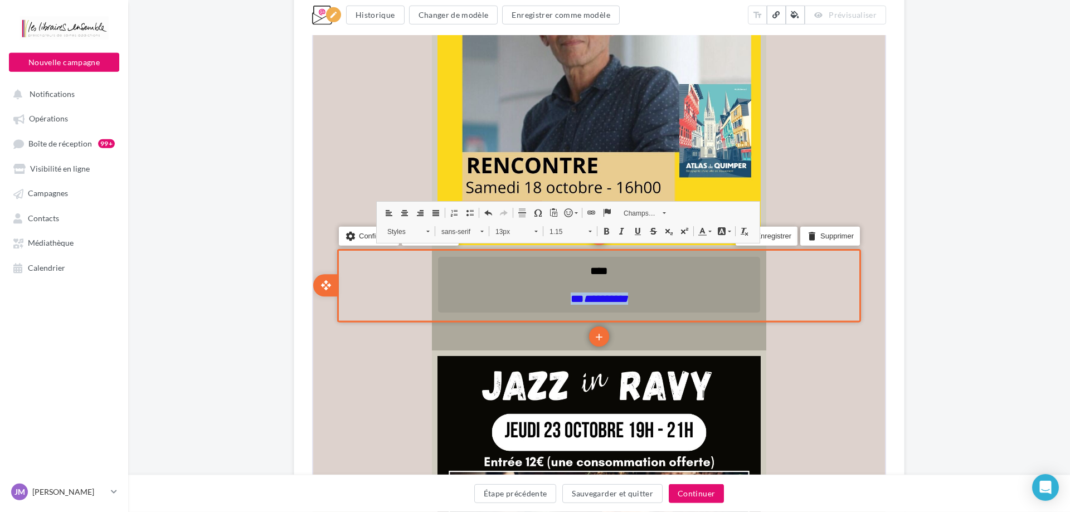
drag, startPoint x: 640, startPoint y: 290, endPoint x: 565, endPoint y: 288, distance: 75.3
click at [565, 291] on p "**********" at bounding box center [598, 297] width 322 height 12
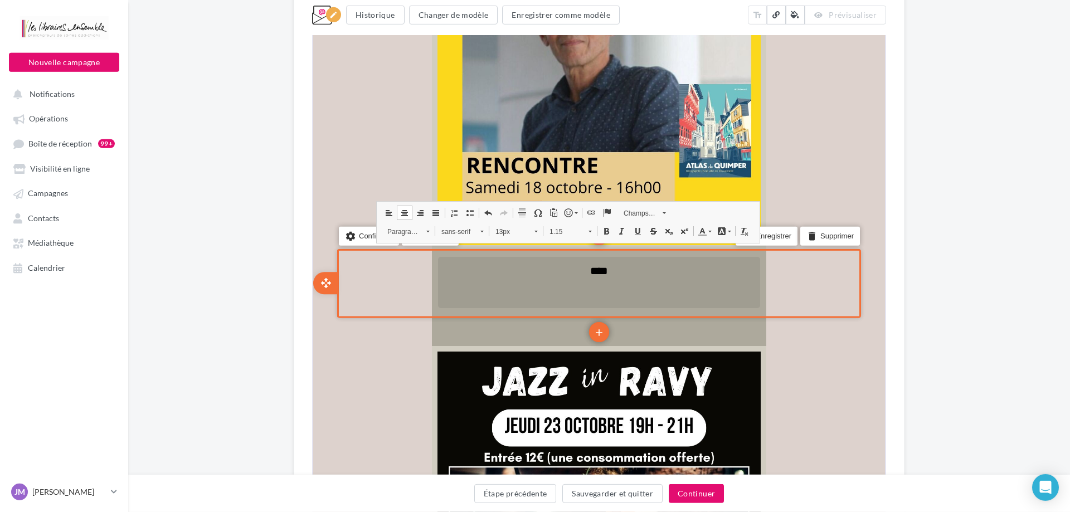
click at [614, 264] on p "****" at bounding box center [598, 270] width 322 height 12
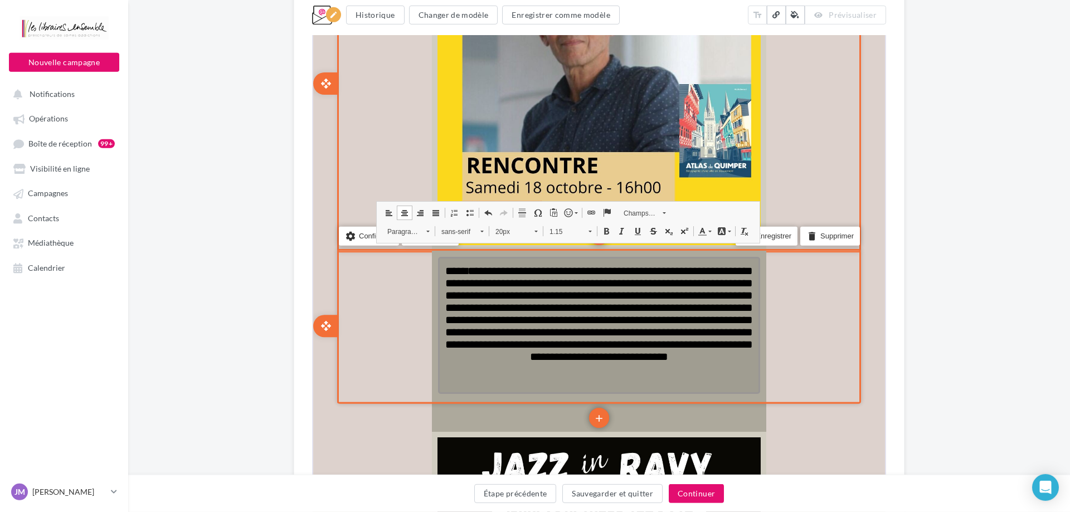
scroll to position [4216, 0]
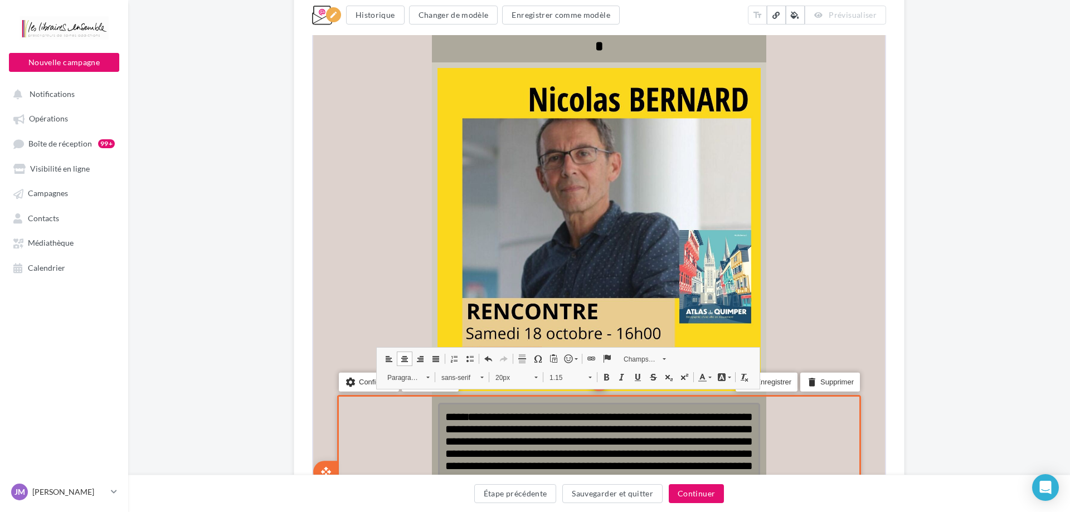
click at [467, 410] on span "**********" at bounding box center [598, 458] width 308 height 97
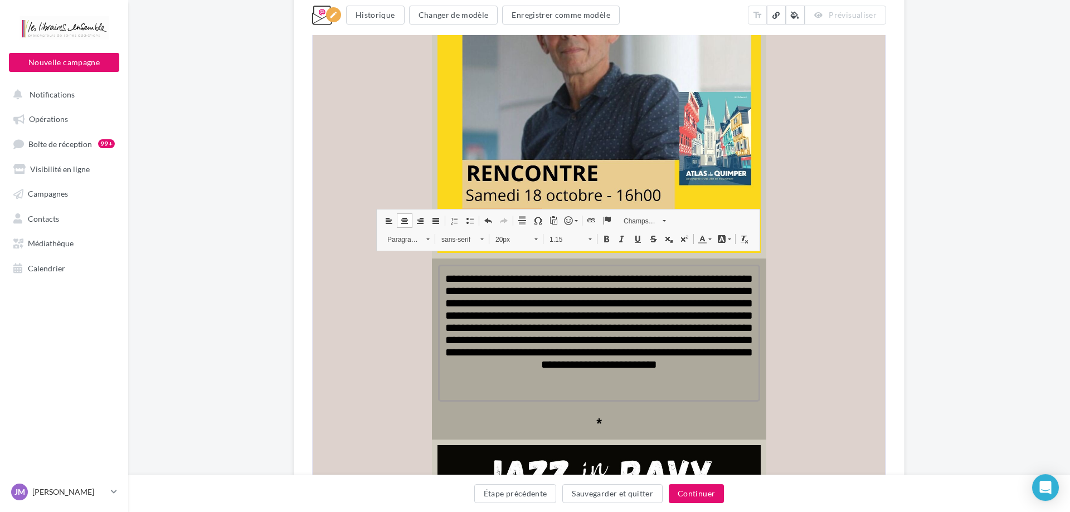
scroll to position [4362, 0]
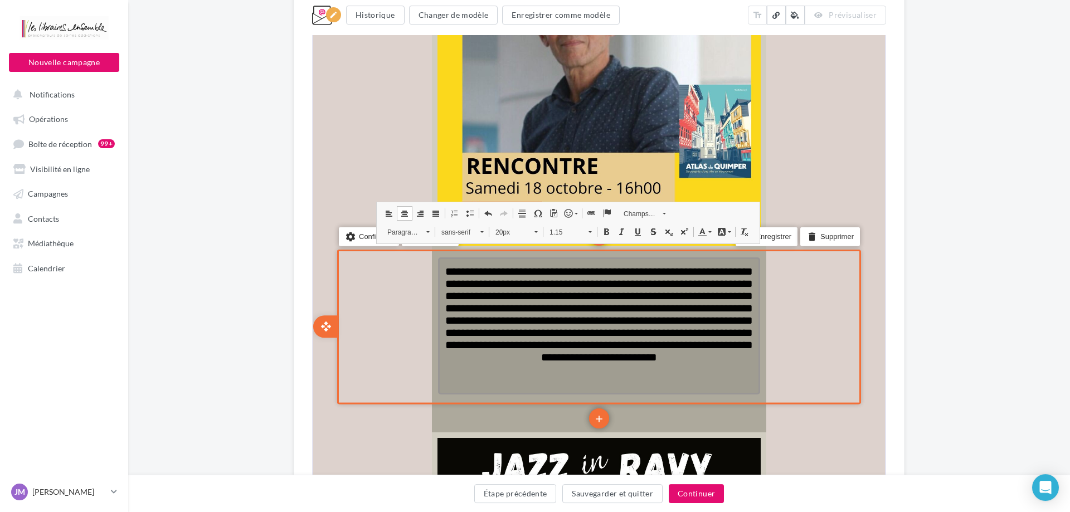
click at [447, 265] on span "**********" at bounding box center [598, 313] width 308 height 97
click at [666, 300] on span "**********" at bounding box center [598, 313] width 308 height 97
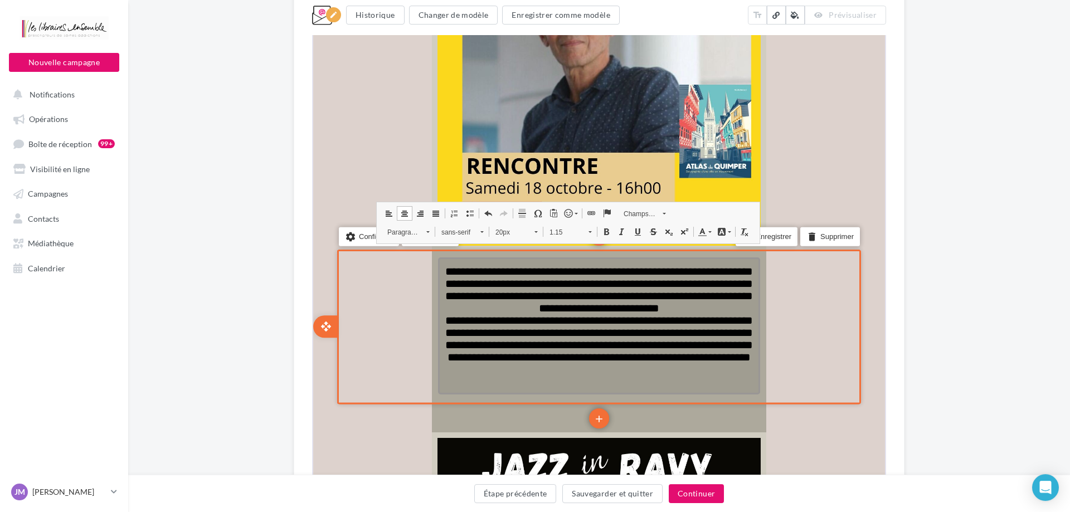
click at [657, 361] on p "**********" at bounding box center [598, 337] width 322 height 49
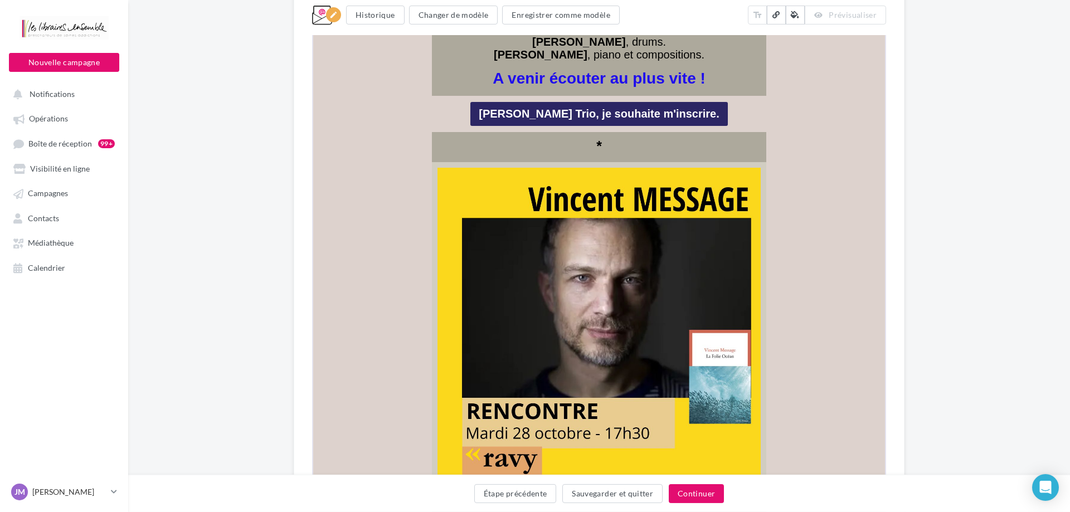
scroll to position [5286, 0]
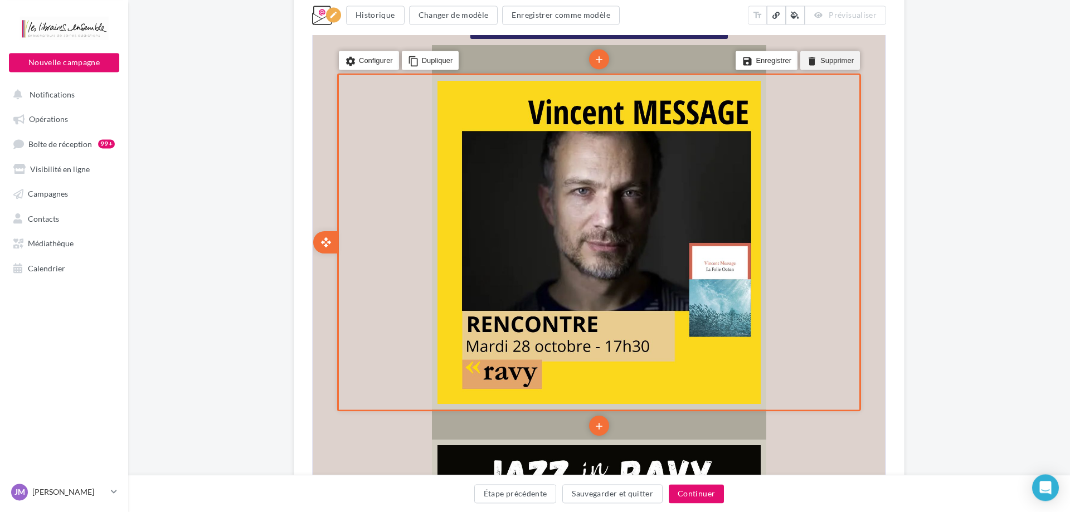
click at [807, 58] on icon "delete" at bounding box center [810, 60] width 11 height 16
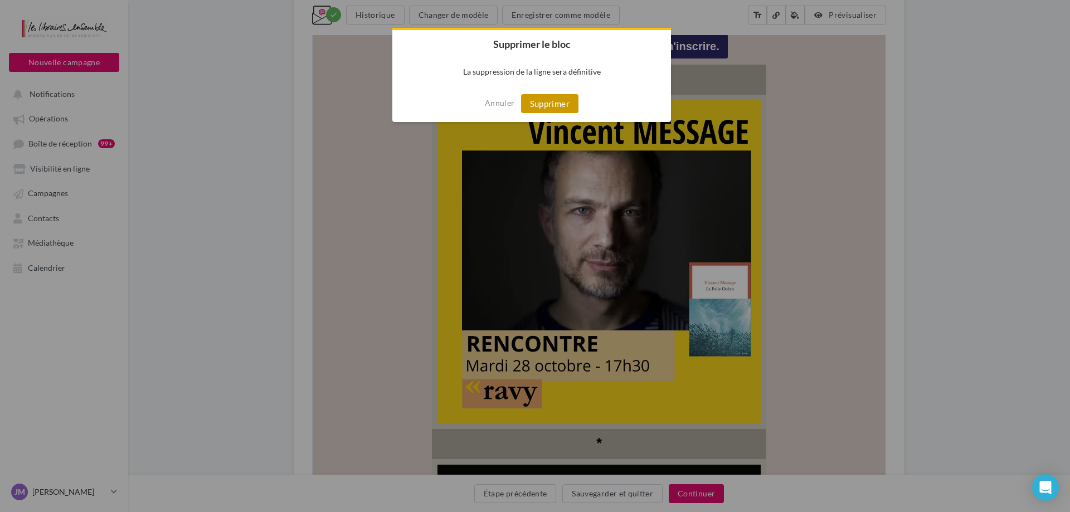
click at [560, 104] on button "Supprimer" at bounding box center [549, 103] width 57 height 19
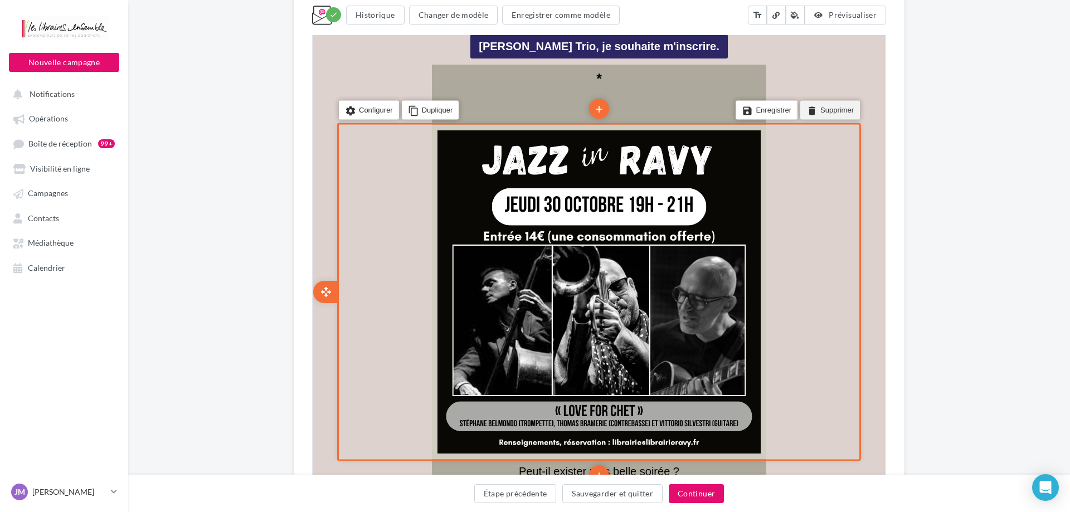
click at [830, 100] on li "delete Supprimer" at bounding box center [829, 109] width 60 height 19
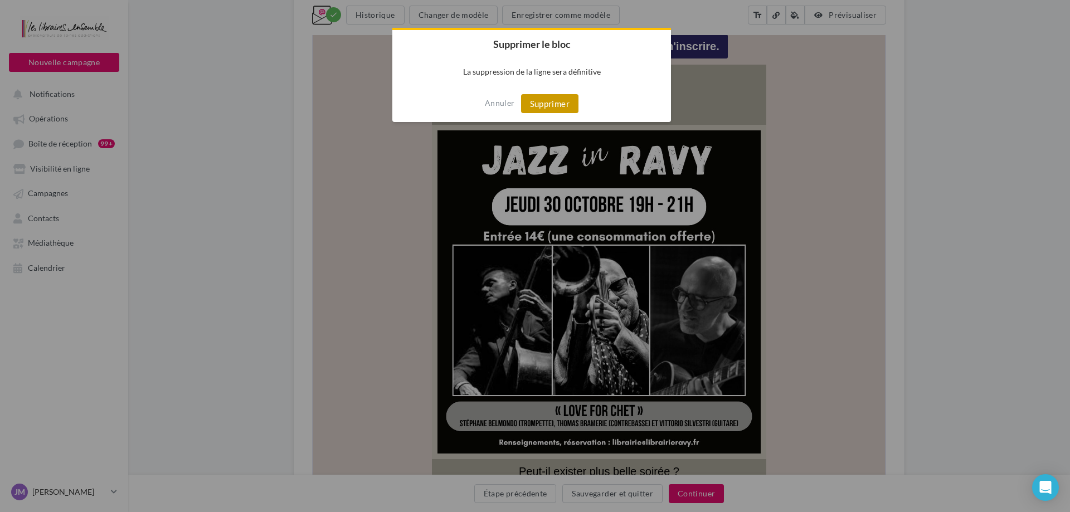
click at [535, 107] on button "Supprimer" at bounding box center [549, 103] width 57 height 19
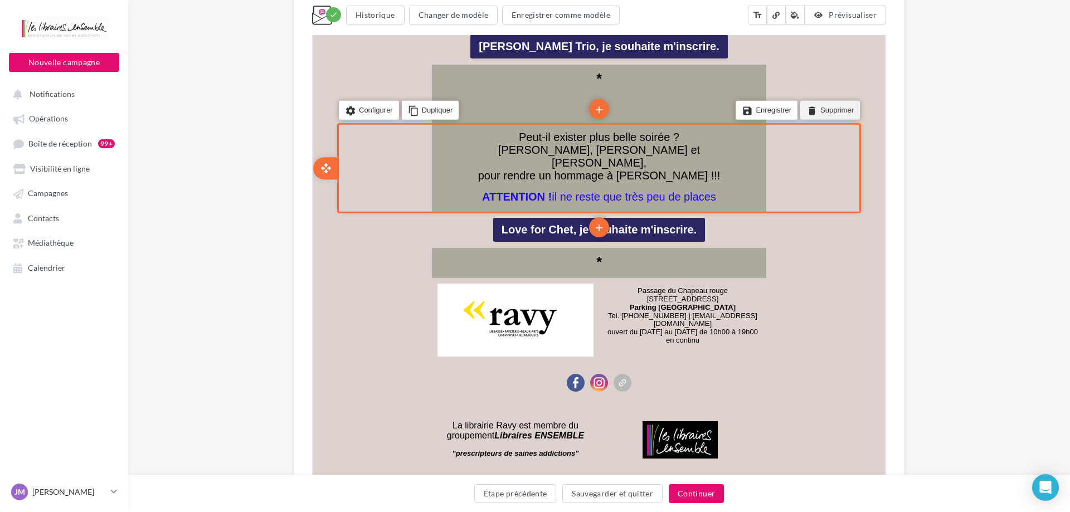
drag, startPoint x: 827, startPoint y: 81, endPoint x: 1119, endPoint y: -4915, distance: 5004.4
click at [827, 100] on li "delete Supprimer" at bounding box center [829, 109] width 60 height 19
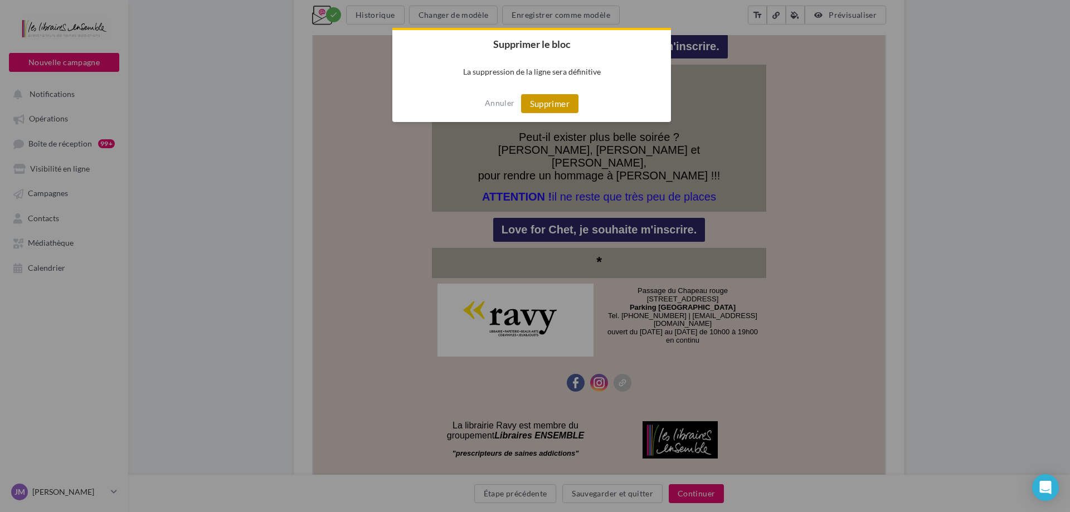
click at [546, 100] on button "Supprimer" at bounding box center [549, 103] width 57 height 19
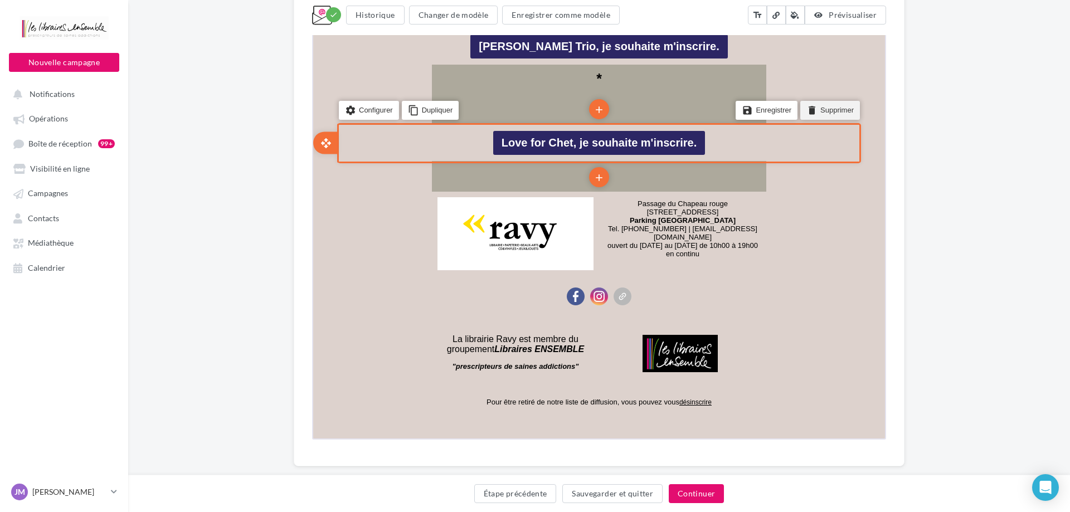
click at [829, 100] on li "delete Supprimer" at bounding box center [829, 109] width 60 height 19
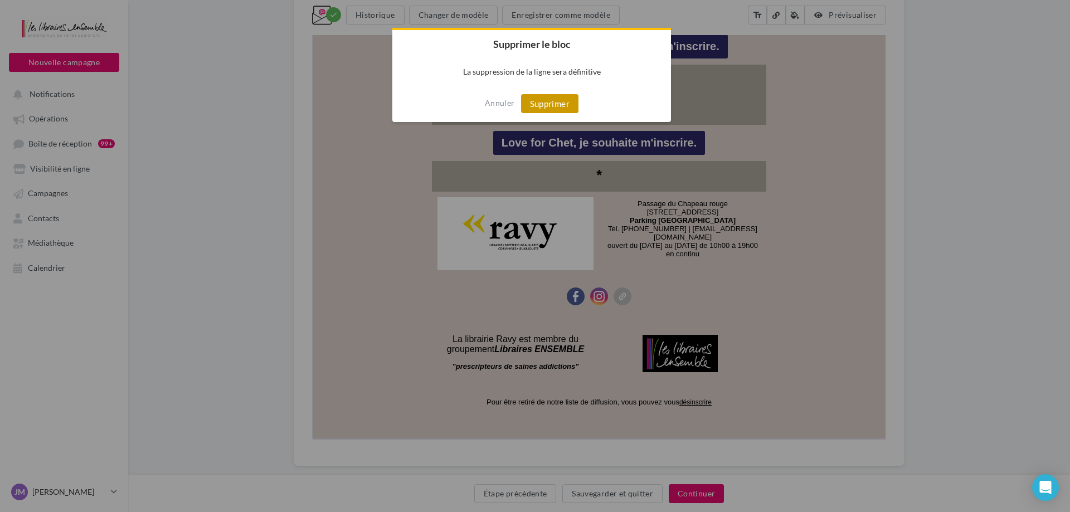
click at [559, 100] on button "Supprimer" at bounding box center [549, 103] width 57 height 19
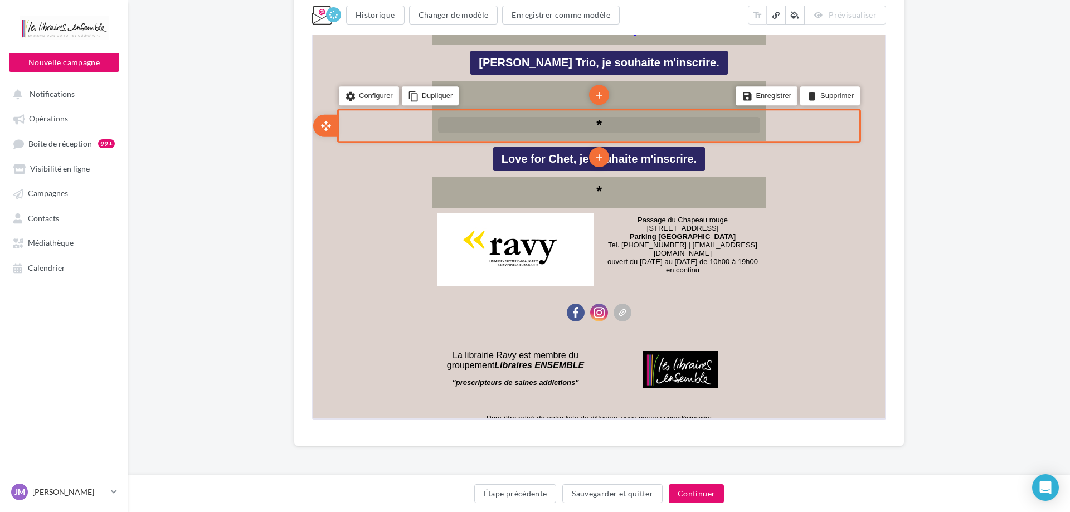
scroll to position [5270, 0]
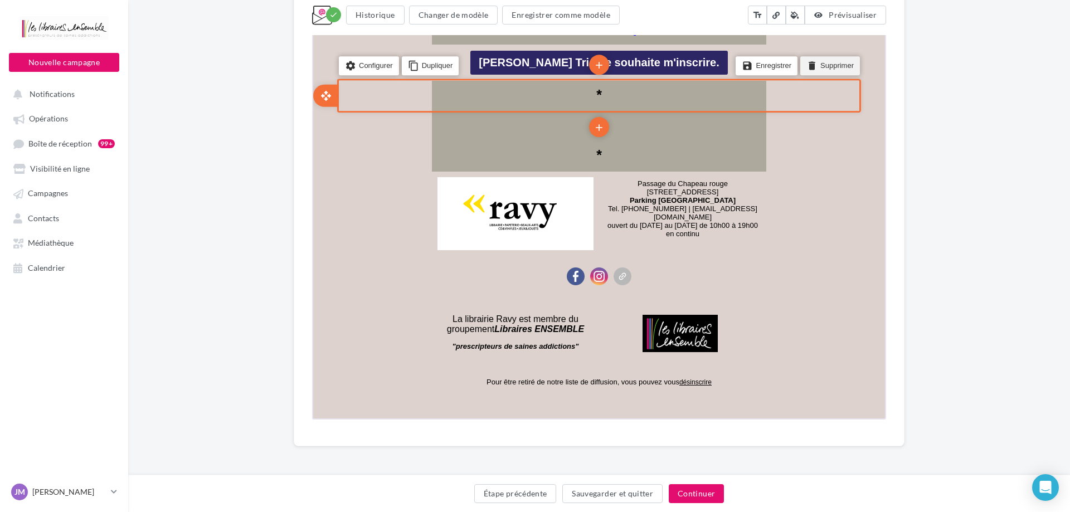
click at [824, 55] on li "delete Supprimer" at bounding box center [829, 64] width 60 height 19
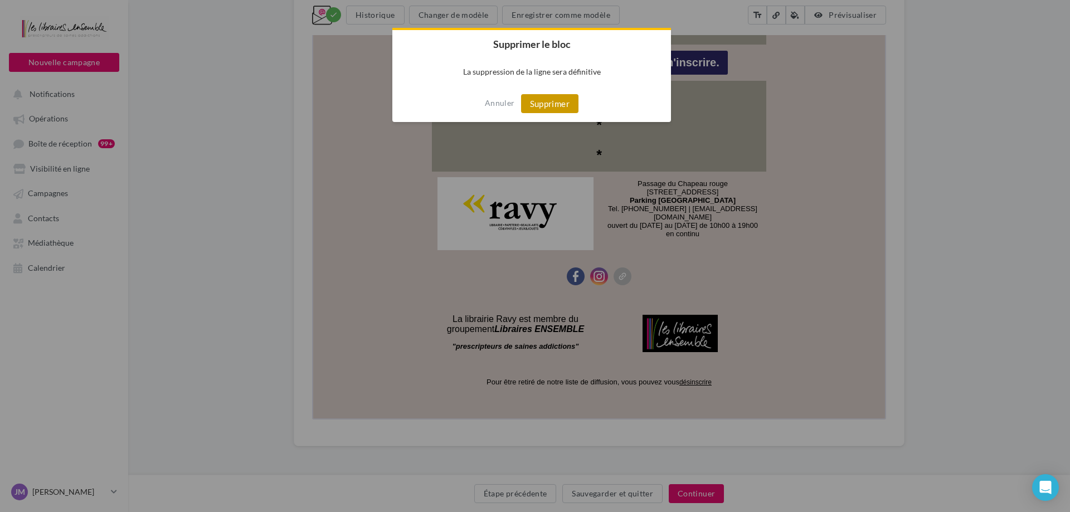
click at [559, 109] on button "Supprimer" at bounding box center [549, 103] width 57 height 19
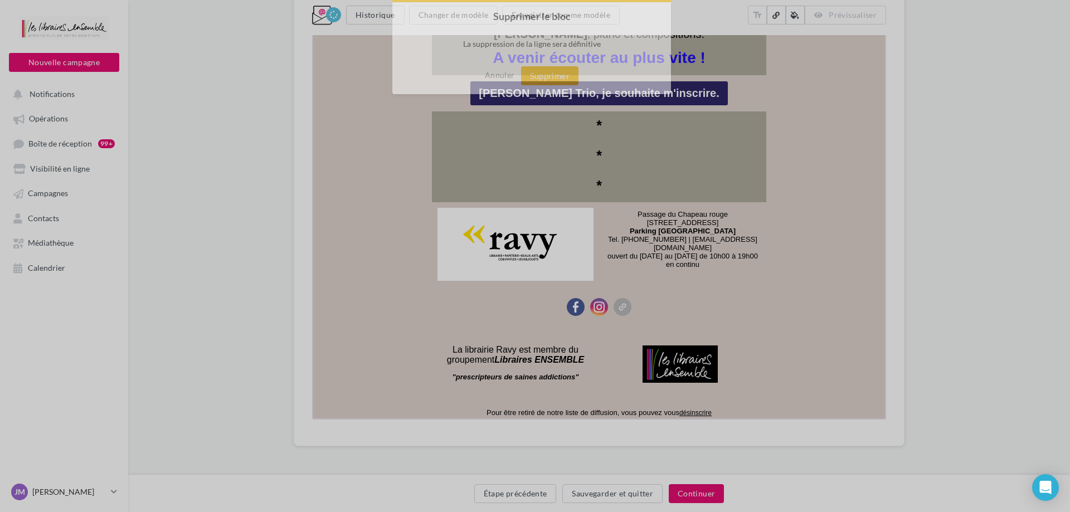
scroll to position [5239, 0]
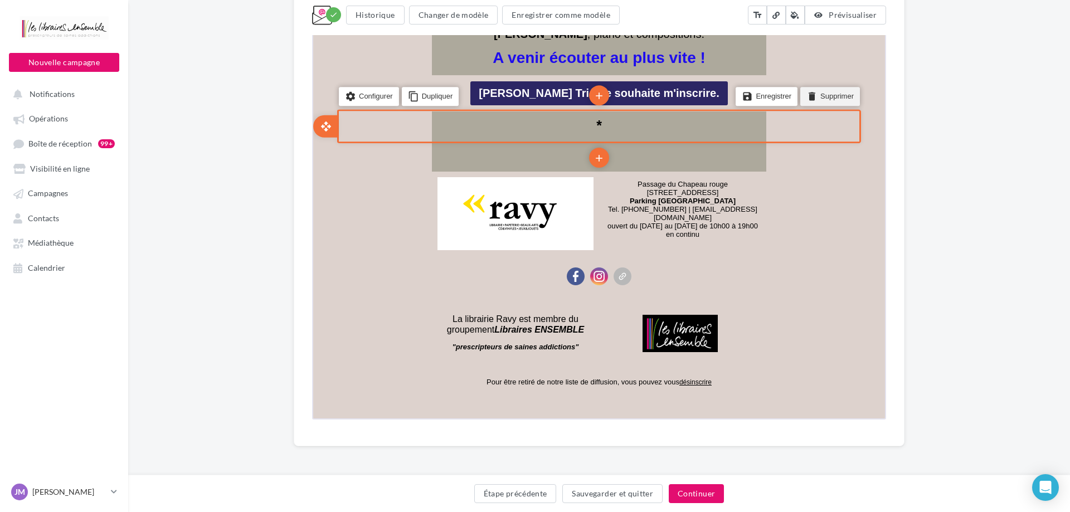
drag, startPoint x: 830, startPoint y: 69, endPoint x: 992, endPoint y: -4852, distance: 4923.3
click at [830, 86] on li "delete Supprimer" at bounding box center [829, 95] width 60 height 19
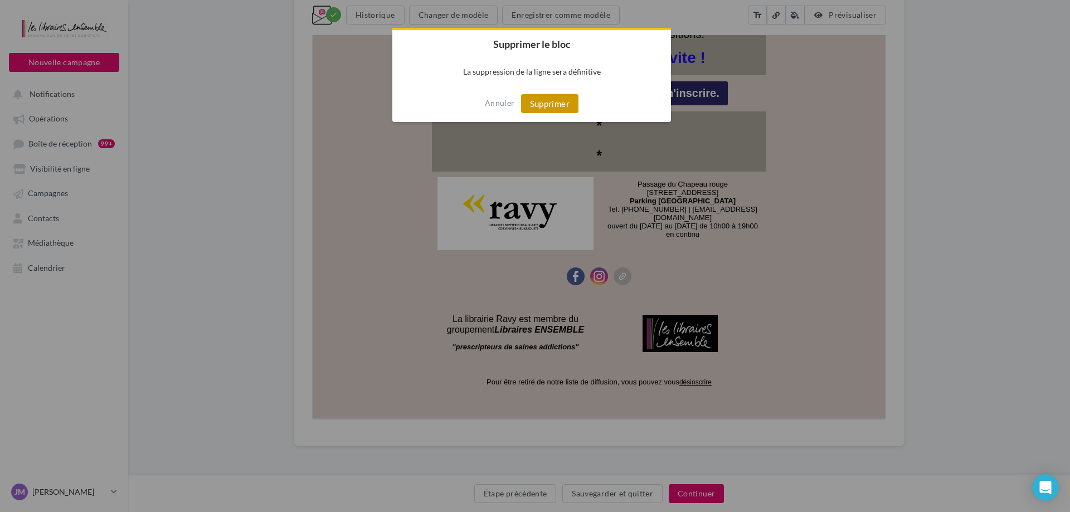
click at [561, 108] on button "Supprimer" at bounding box center [549, 103] width 57 height 19
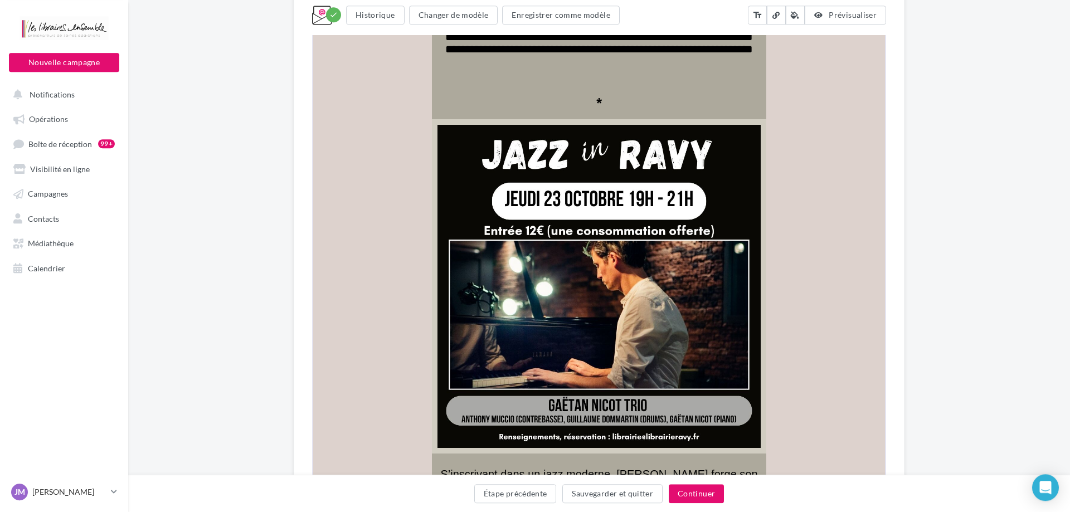
scroll to position [4664, 0]
